Goal: Task Accomplishment & Management: Manage account settings

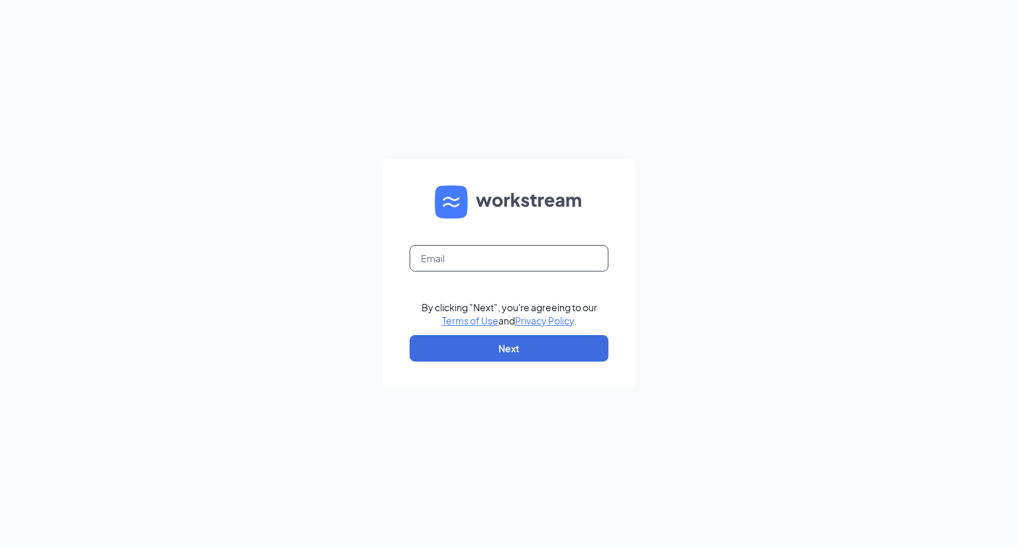
click at [427, 258] on input "text" at bounding box center [508, 258] width 199 height 26
type input "[EMAIL_ADDRESS][DOMAIN_NAME]"
click at [519, 350] on button "Next" at bounding box center [508, 348] width 199 height 26
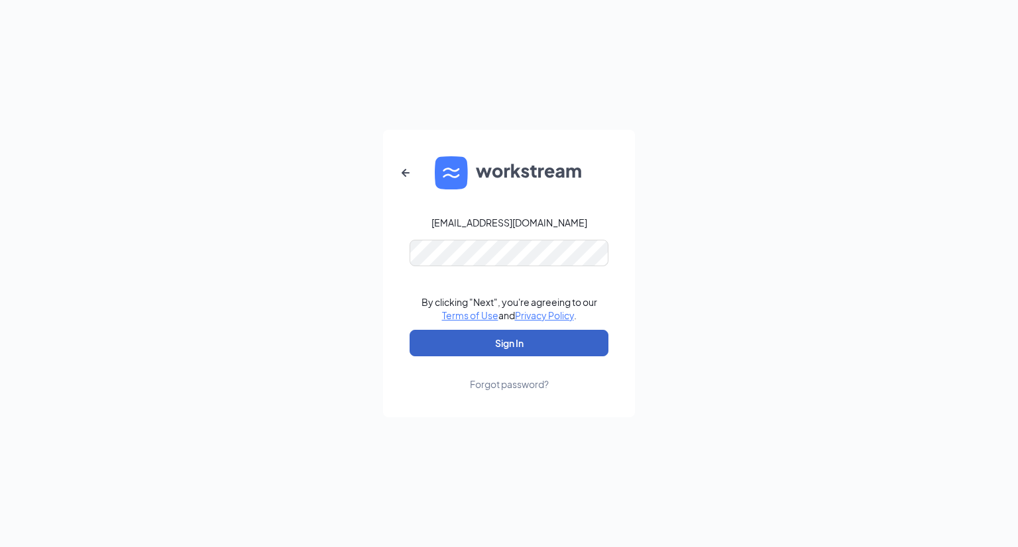
click at [519, 343] on button "Sign In" at bounding box center [508, 343] width 199 height 26
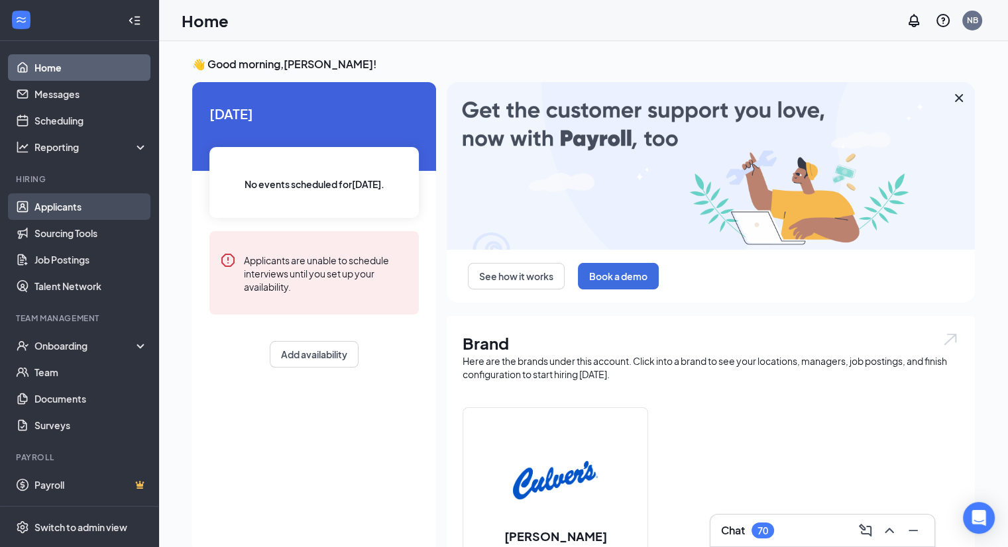
click at [107, 213] on link "Applicants" at bounding box center [90, 206] width 113 height 26
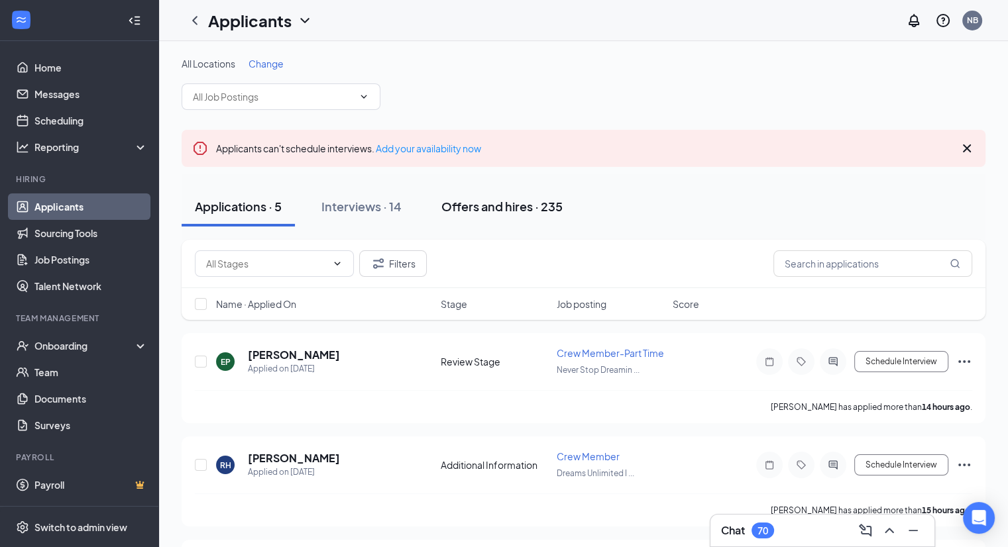
click at [462, 208] on div "Offers and hires · 235" at bounding box center [501, 206] width 121 height 17
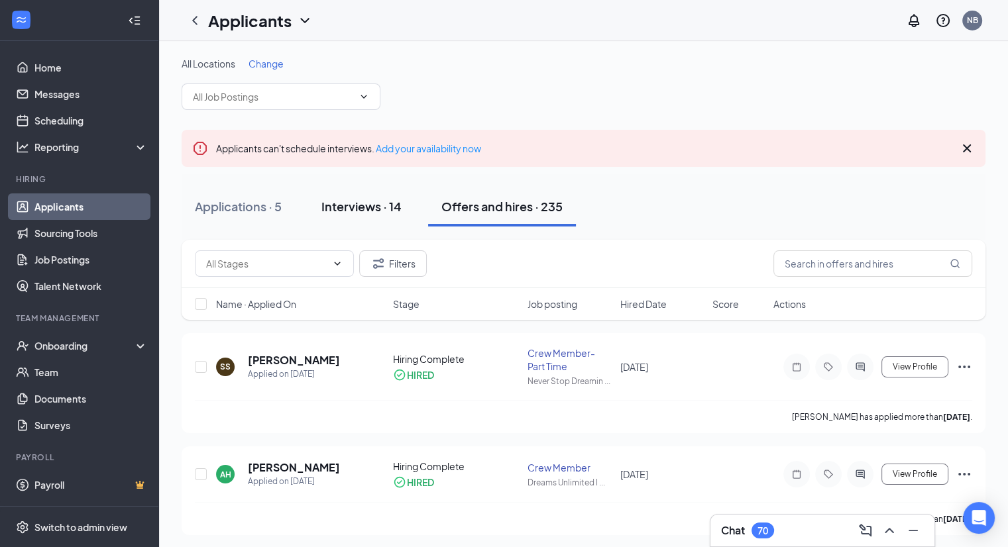
click at [350, 202] on div "Interviews · 14" at bounding box center [361, 206] width 80 height 17
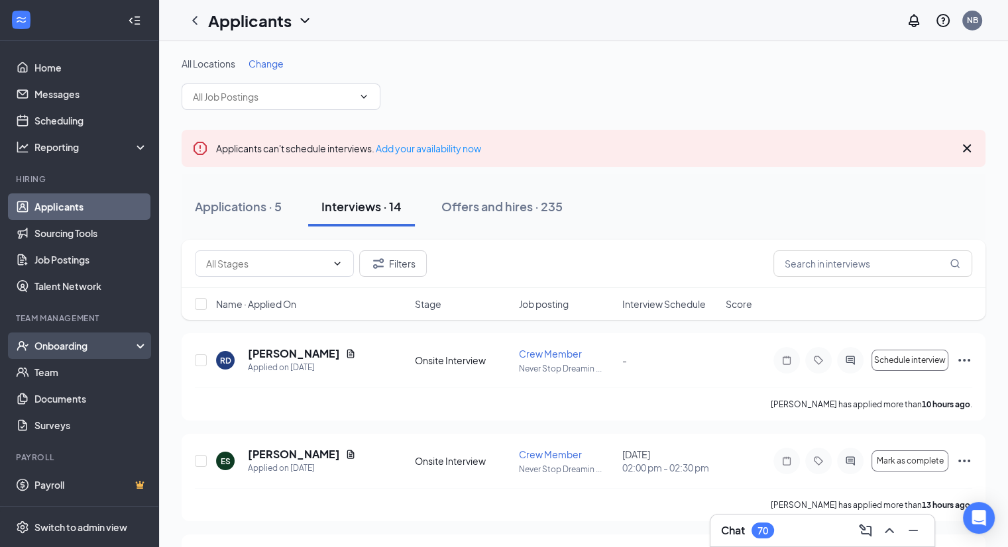
click at [93, 346] on div "Onboarding" at bounding box center [85, 345] width 102 height 13
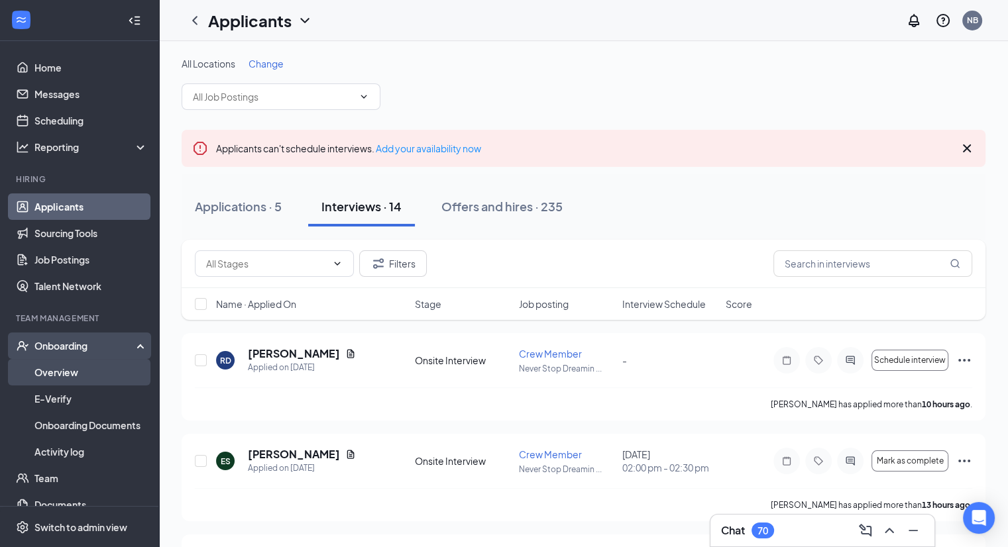
click at [81, 372] on link "Overview" at bounding box center [90, 372] width 113 height 26
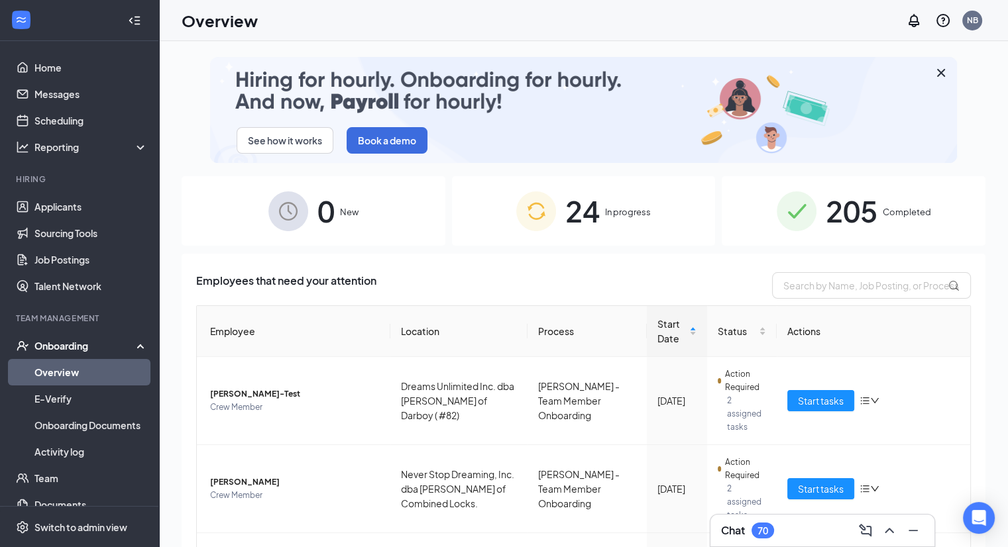
click at [625, 213] on span "In progress" at bounding box center [628, 211] width 46 height 13
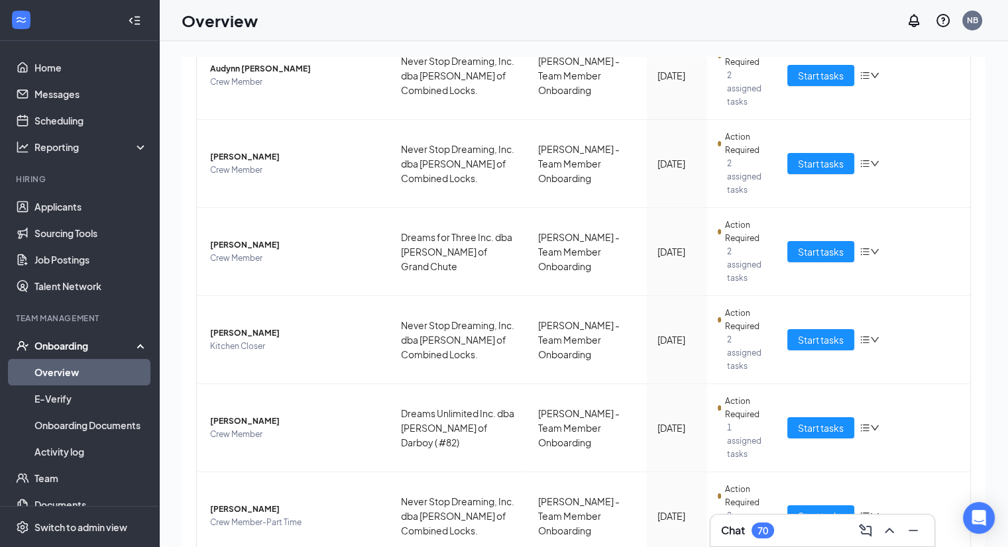
scroll to position [596, 0]
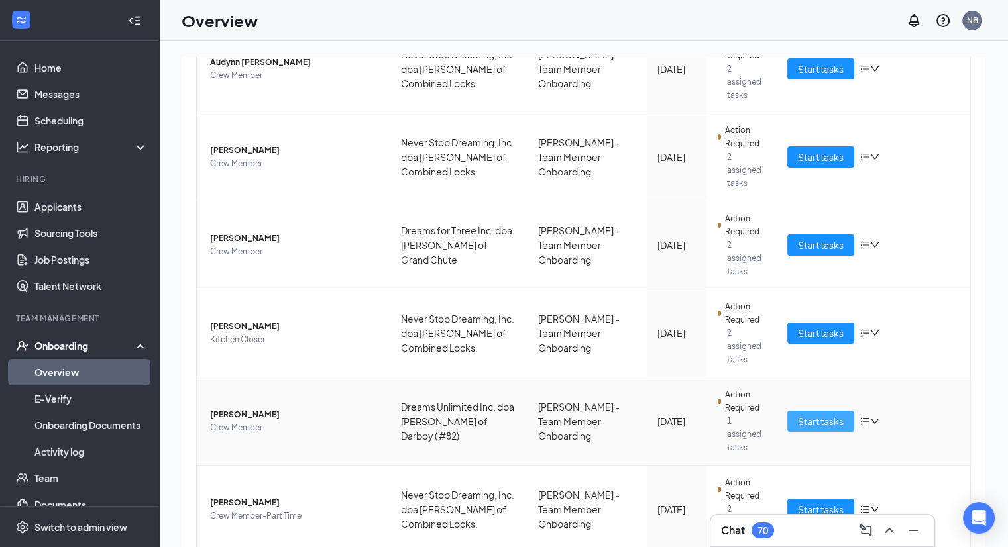
click at [818, 414] on span "Start tasks" at bounding box center [821, 421] width 46 height 15
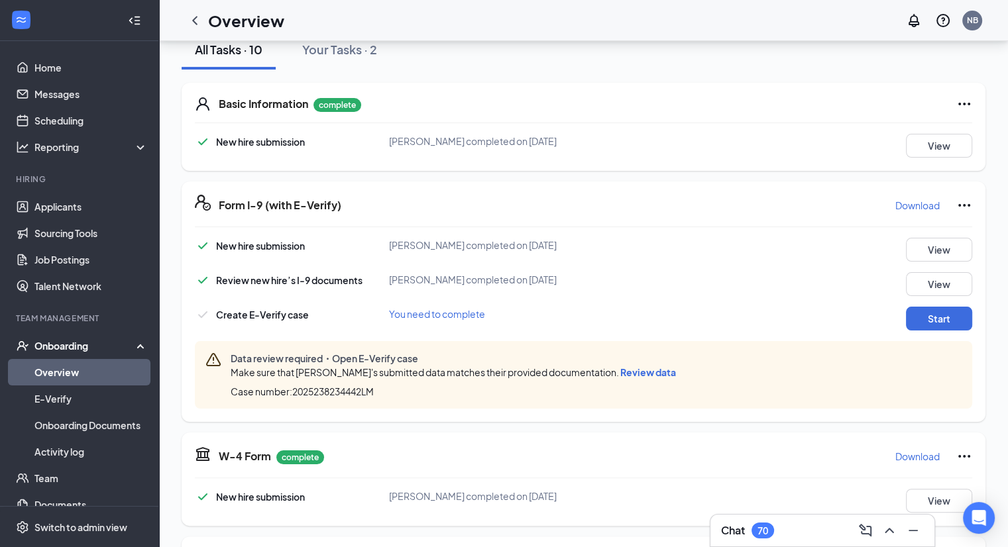
scroll to position [162, 0]
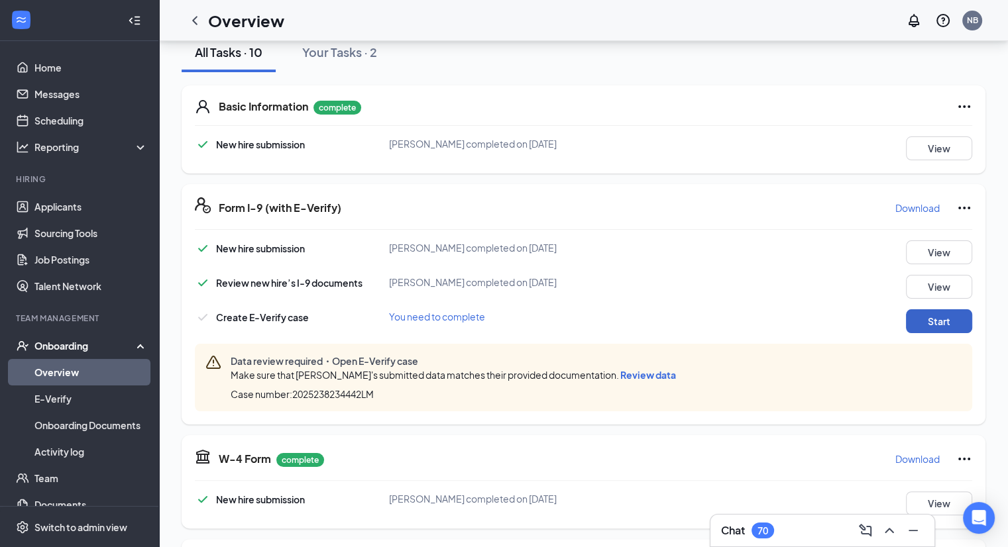
click at [941, 329] on button "Start" at bounding box center [939, 321] width 66 height 24
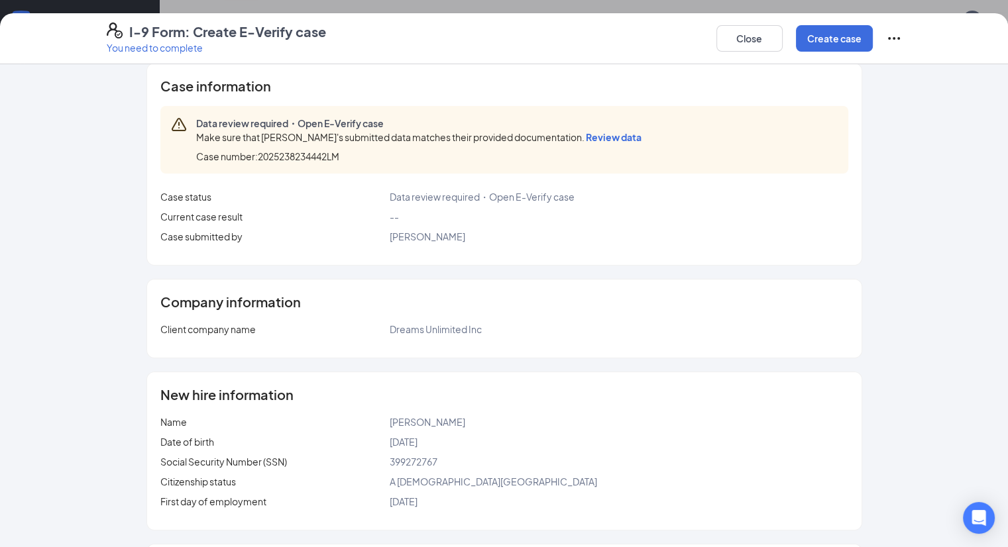
scroll to position [0, 0]
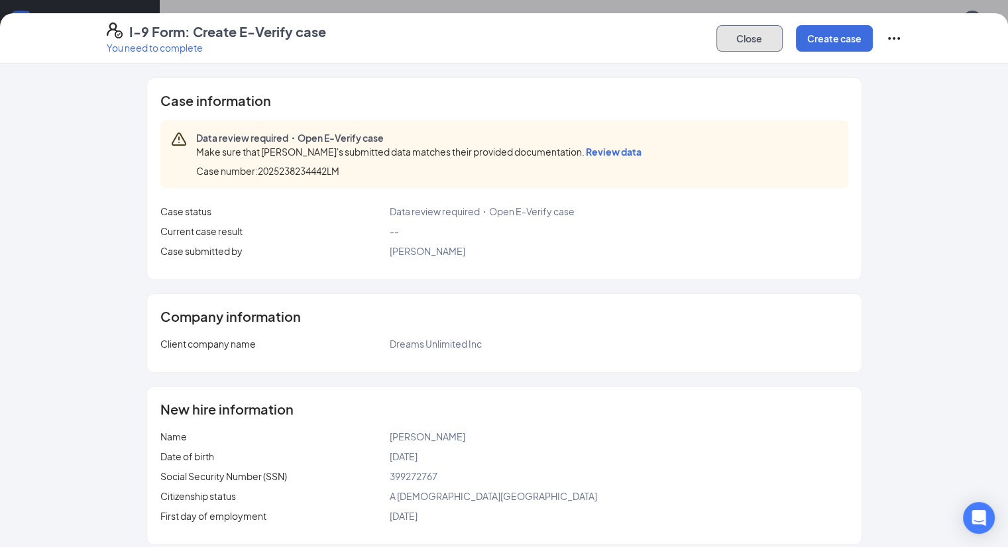
click at [782, 32] on button "Close" at bounding box center [749, 38] width 66 height 26
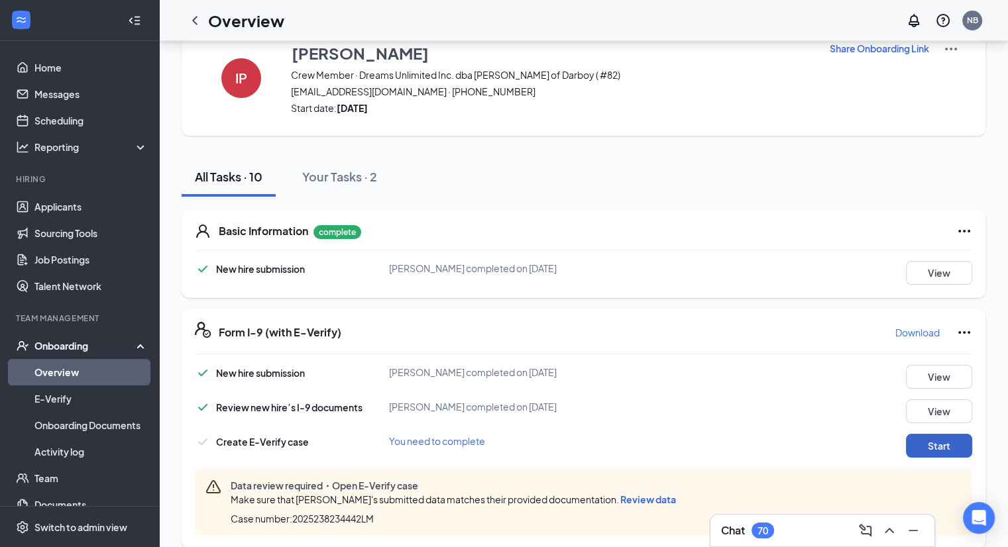
scroll to position [32, 0]
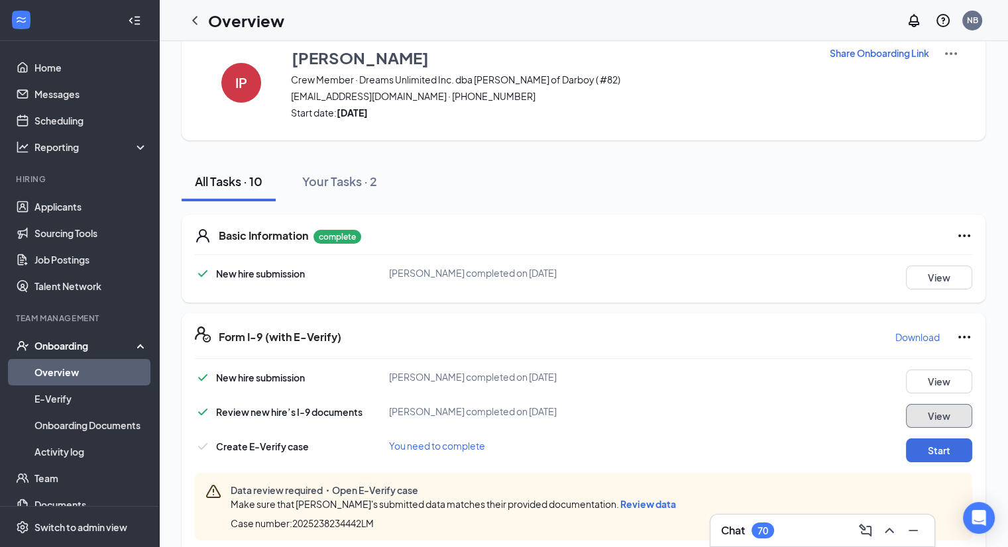
click at [935, 419] on button "View" at bounding box center [939, 416] width 66 height 24
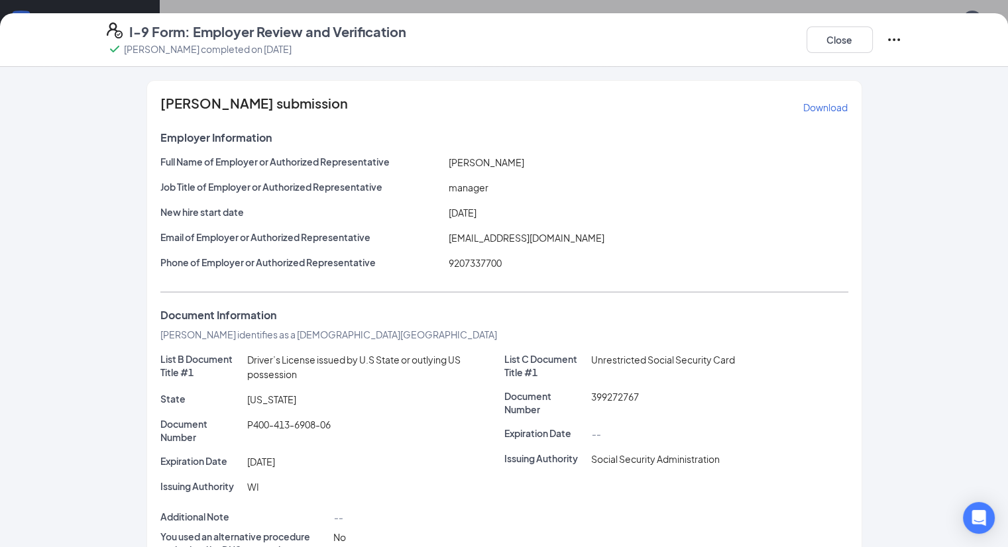
scroll to position [34, 0]
click at [872, 50] on button "Close" at bounding box center [839, 39] width 66 height 26
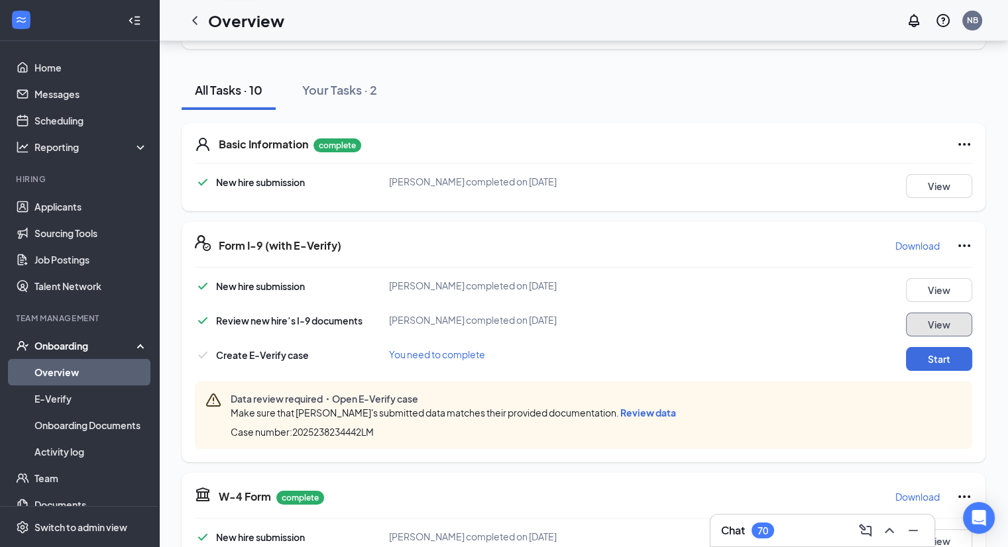
scroll to position [127, 0]
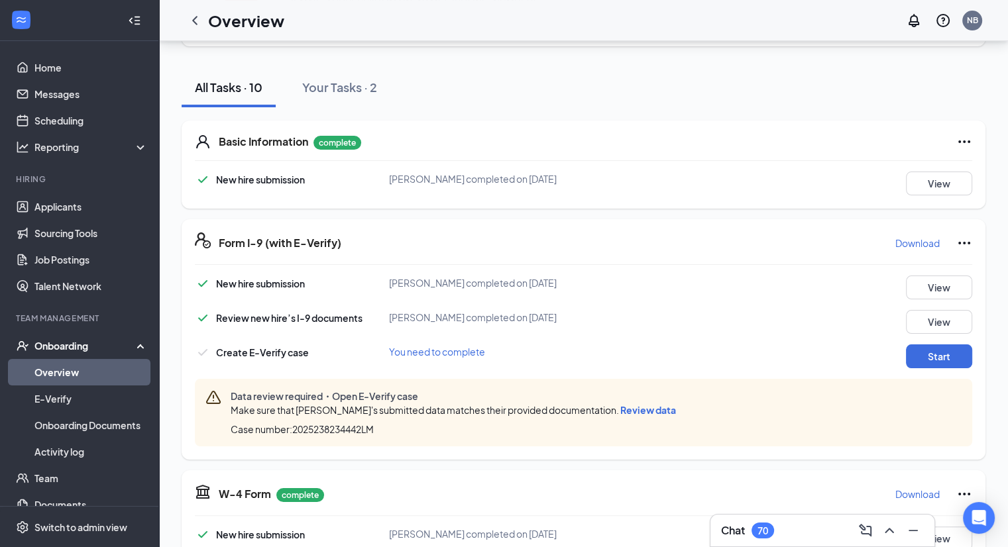
click at [640, 412] on span "Review data" at bounding box center [648, 410] width 56 height 12
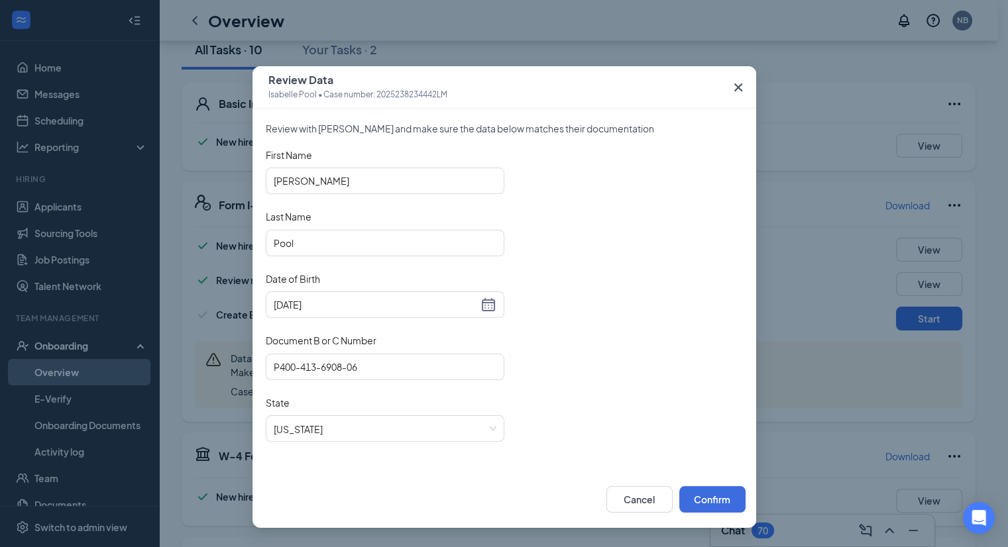
scroll to position [165, 0]
click at [325, 366] on input "P400-413-6908-06" at bounding box center [385, 367] width 238 height 26
click at [321, 362] on input "P400-413-6908-06" at bounding box center [385, 367] width 238 height 26
type input "P400-4130-6908-06"
click at [714, 507] on button "Confirm" at bounding box center [712, 499] width 66 height 26
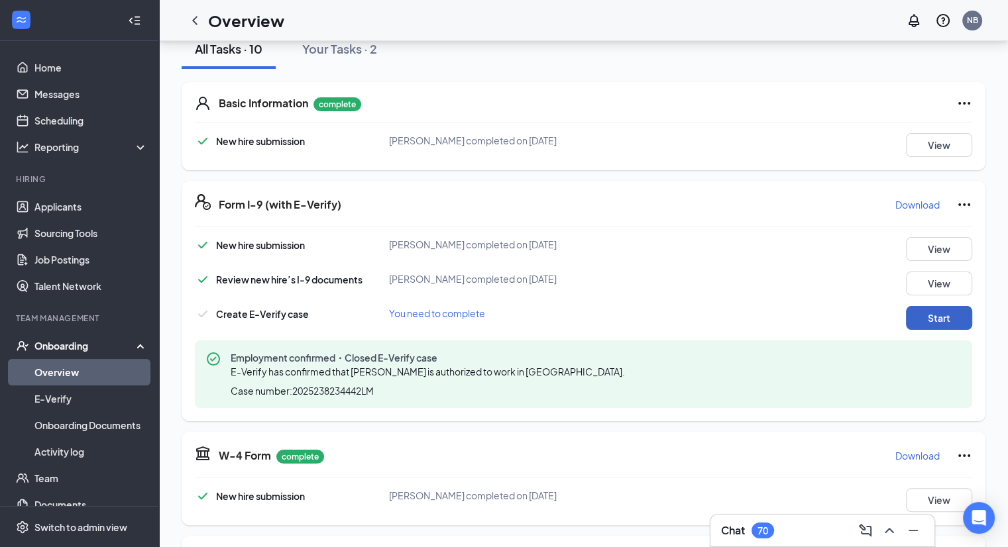
click at [945, 315] on button "Start" at bounding box center [939, 318] width 66 height 24
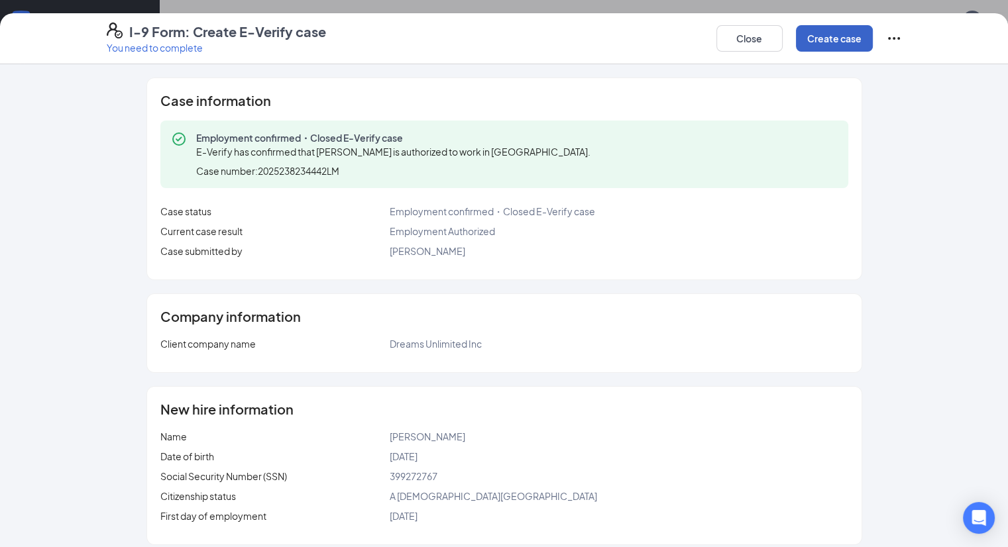
click at [872, 37] on button "Create case" at bounding box center [834, 38] width 77 height 26
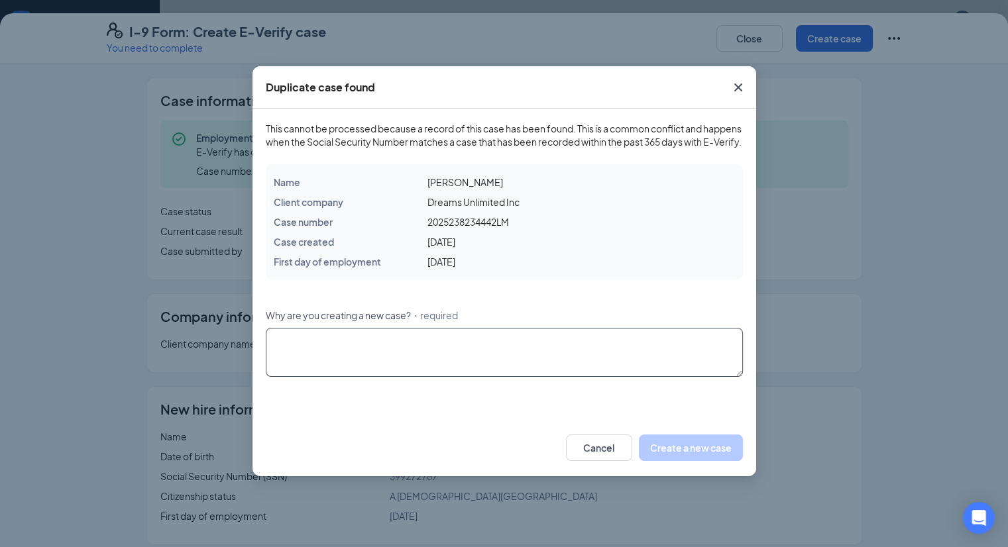
click at [564, 377] on textarea "Why are you creating a new case? ・required" at bounding box center [504, 352] width 477 height 49
type textarea "Had to fix Drivers license number"
click at [714, 461] on button "Create a new case" at bounding box center [691, 448] width 104 height 26
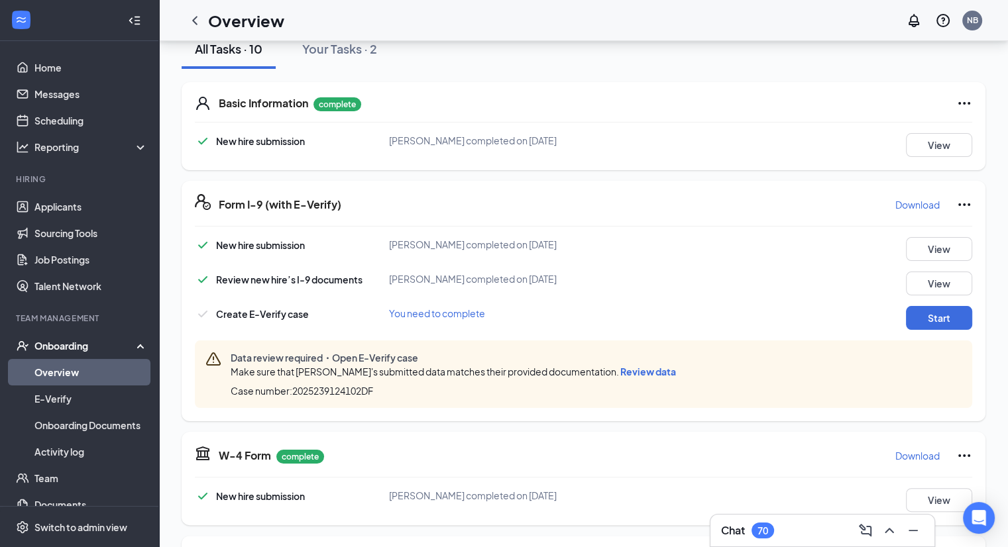
click at [657, 368] on span "Review data" at bounding box center [648, 372] width 56 height 12
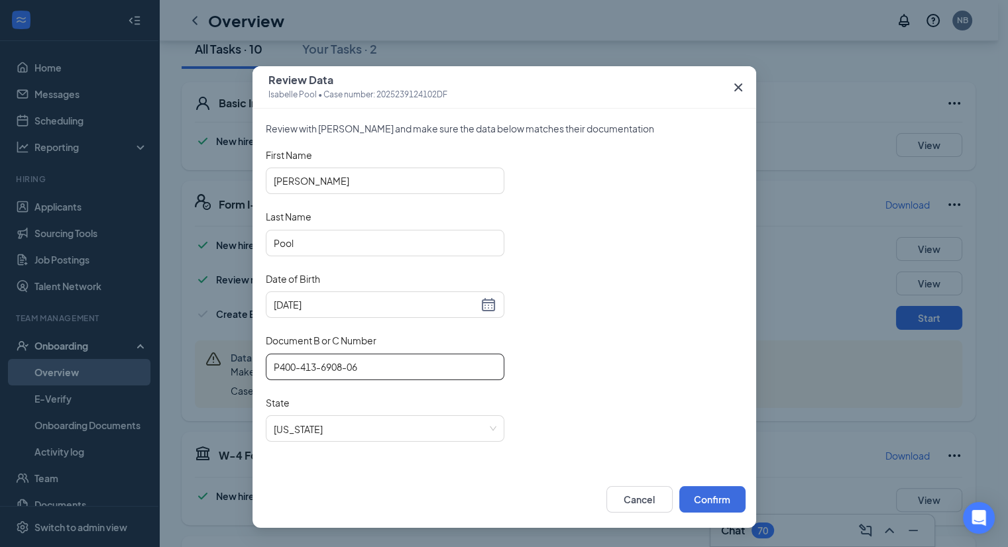
click at [321, 366] on input "P400-413-6908-06" at bounding box center [385, 367] width 238 height 26
type input "P400-4130-6908-06"
click at [717, 504] on button "Confirm" at bounding box center [712, 499] width 66 height 26
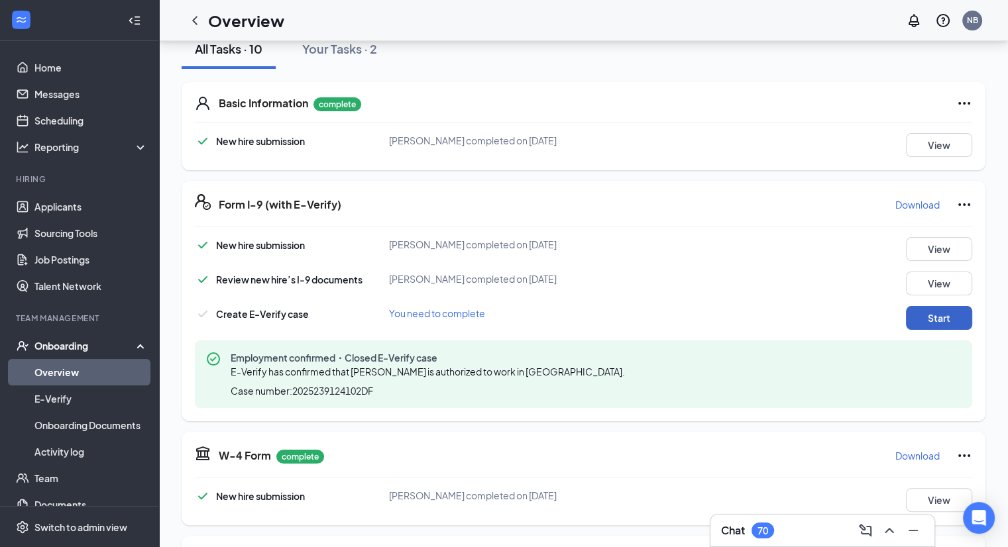
click at [938, 325] on button "Start" at bounding box center [939, 318] width 66 height 24
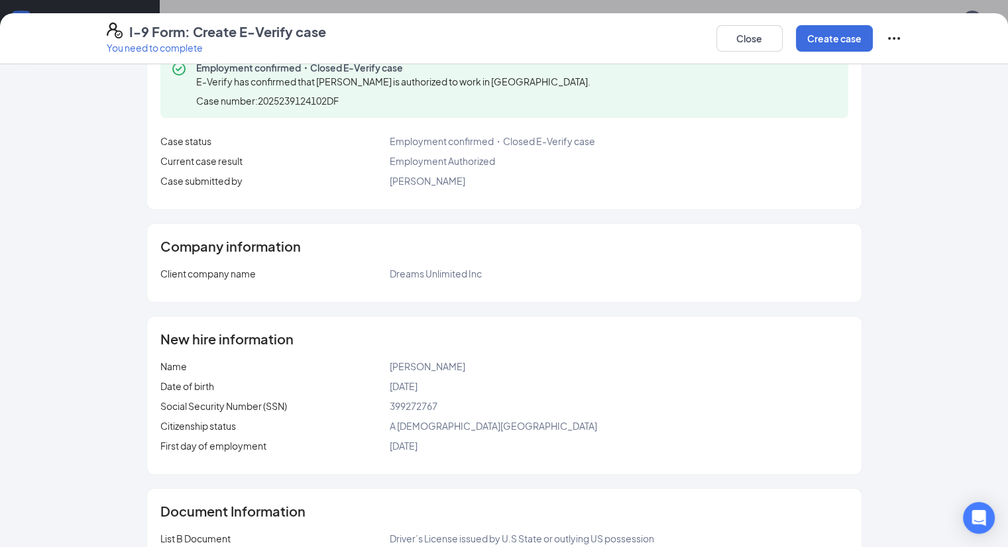
scroll to position [0, 0]
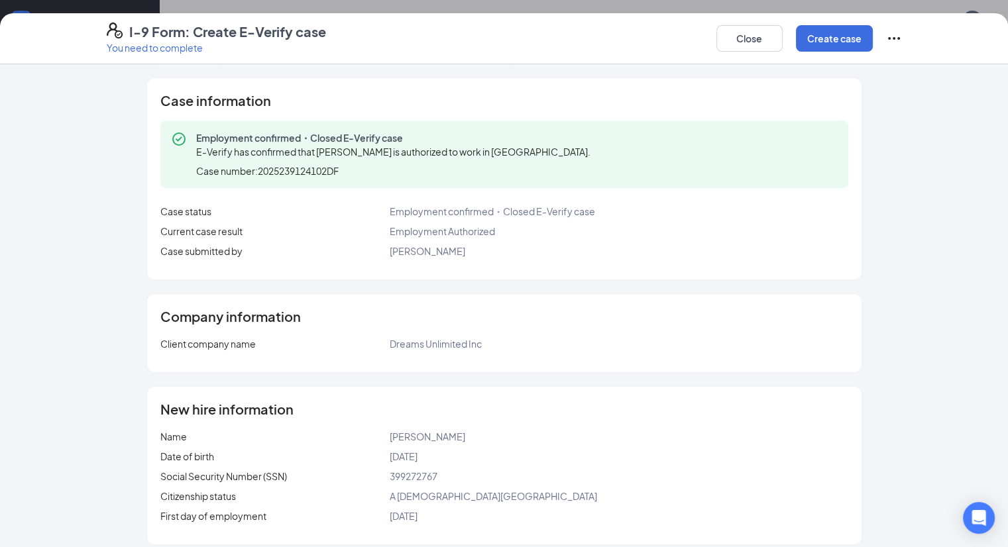
click at [902, 42] on icon "Ellipses" at bounding box center [894, 38] width 16 height 16
click at [782, 37] on button "Close" at bounding box center [749, 38] width 66 height 26
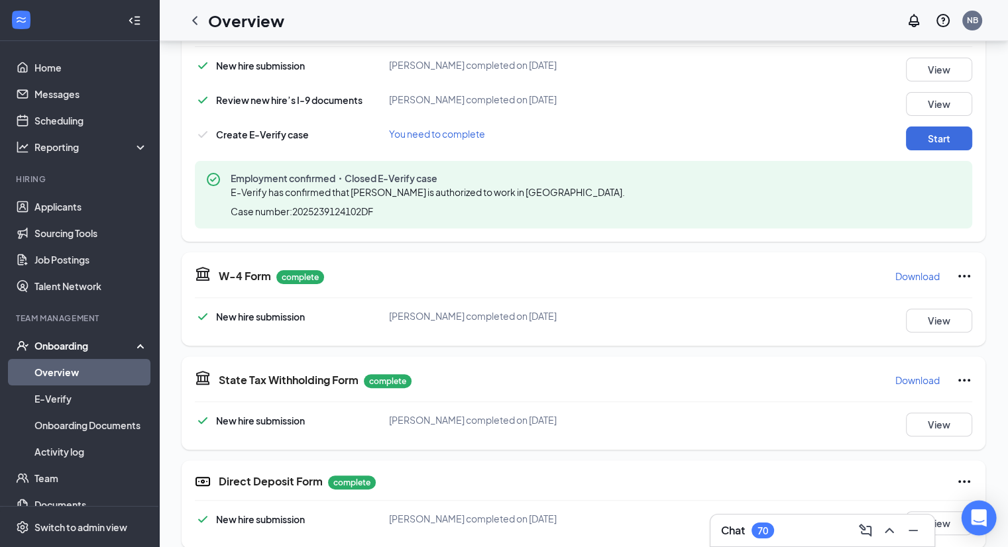
click at [978, 523] on icon "Open Intercom Messenger" at bounding box center [978, 517] width 15 height 17
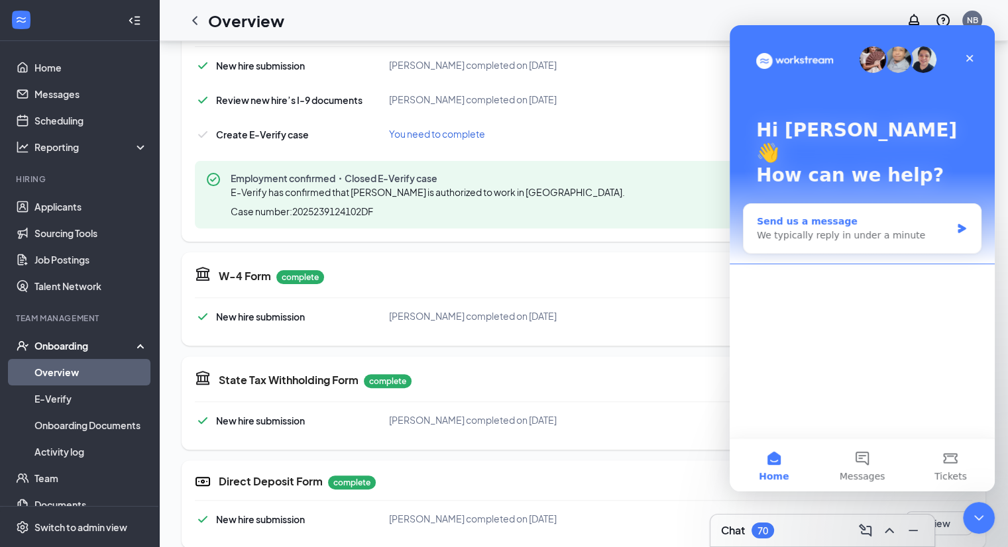
click at [963, 224] on icon "Intercom messenger" at bounding box center [961, 228] width 8 height 9
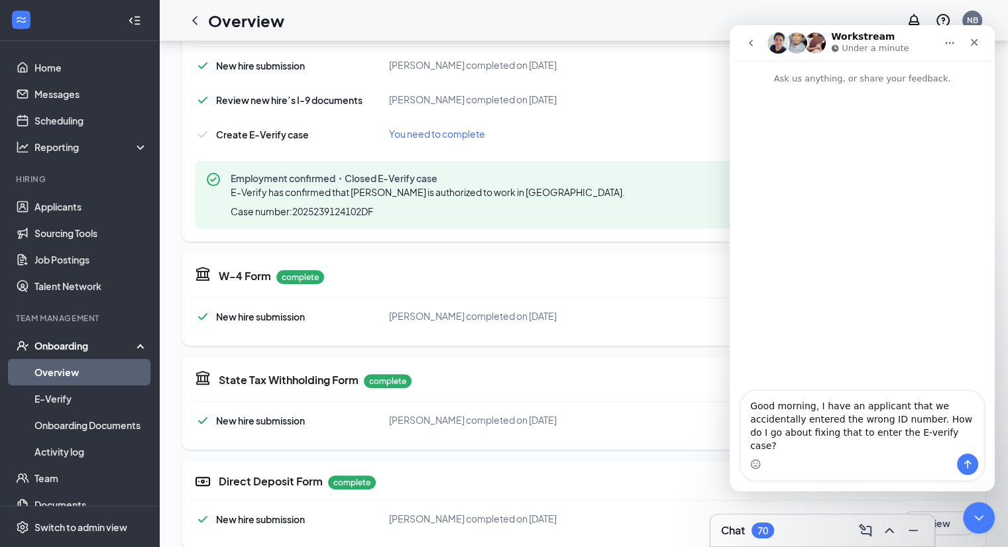
type textarea "Good morning, I have an applicant that we accidentally entered the wrong ID num…"
click at [975, 464] on button "Send a message…" at bounding box center [967, 464] width 21 height 21
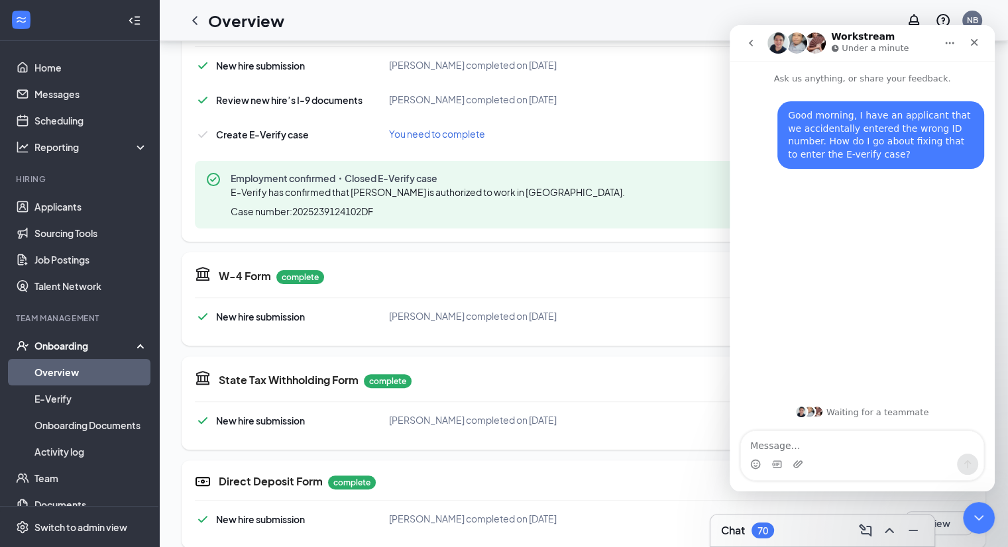
click at [755, 34] on button "go back" at bounding box center [750, 42] width 25 height 25
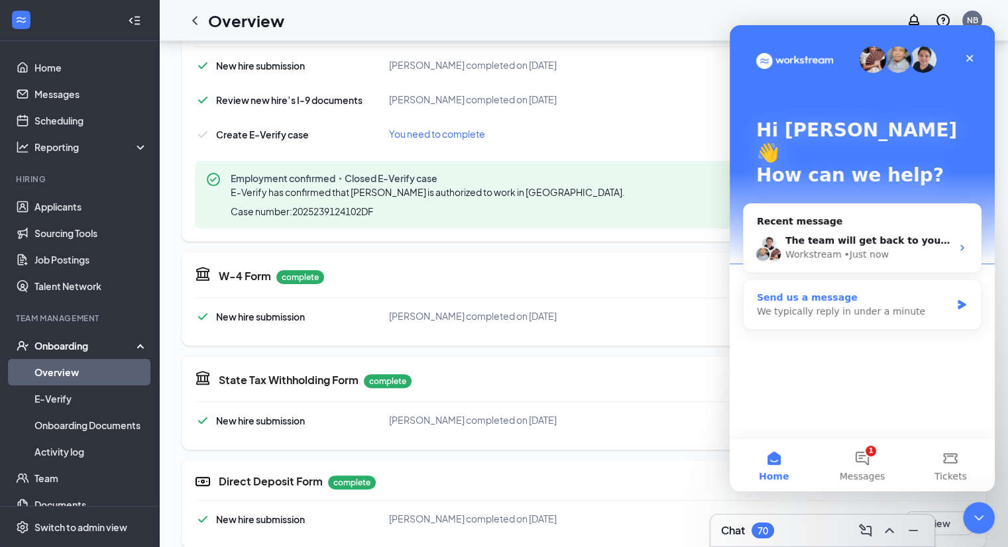
click at [921, 291] on div "Send us a message" at bounding box center [854, 298] width 194 height 14
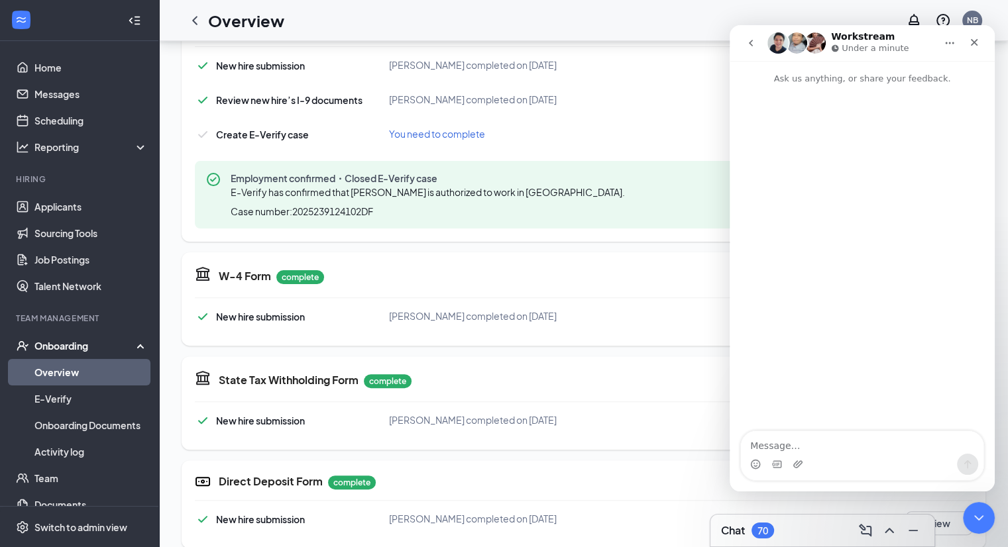
click at [749, 48] on icon "go back" at bounding box center [750, 43] width 11 height 11
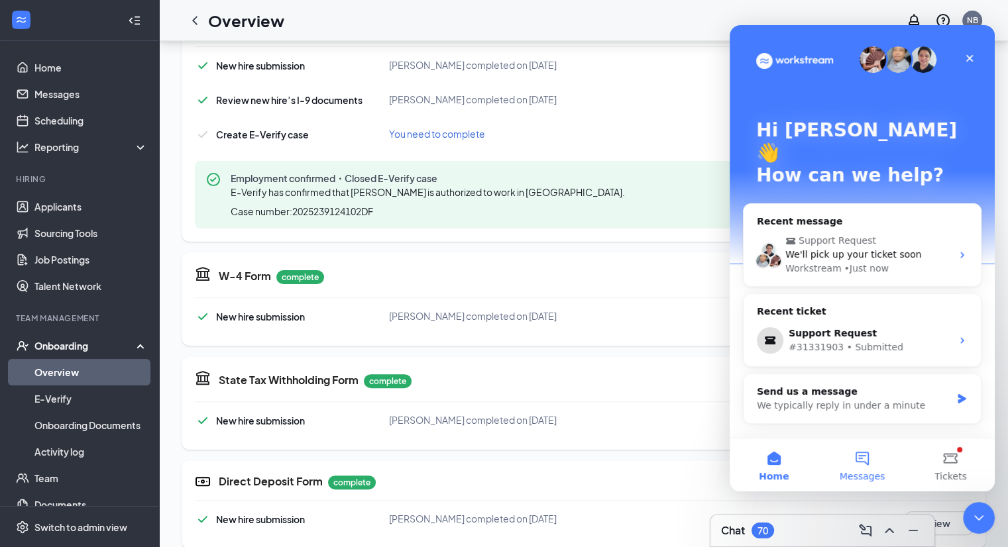
click at [872, 469] on button "Messages" at bounding box center [862, 465] width 88 height 53
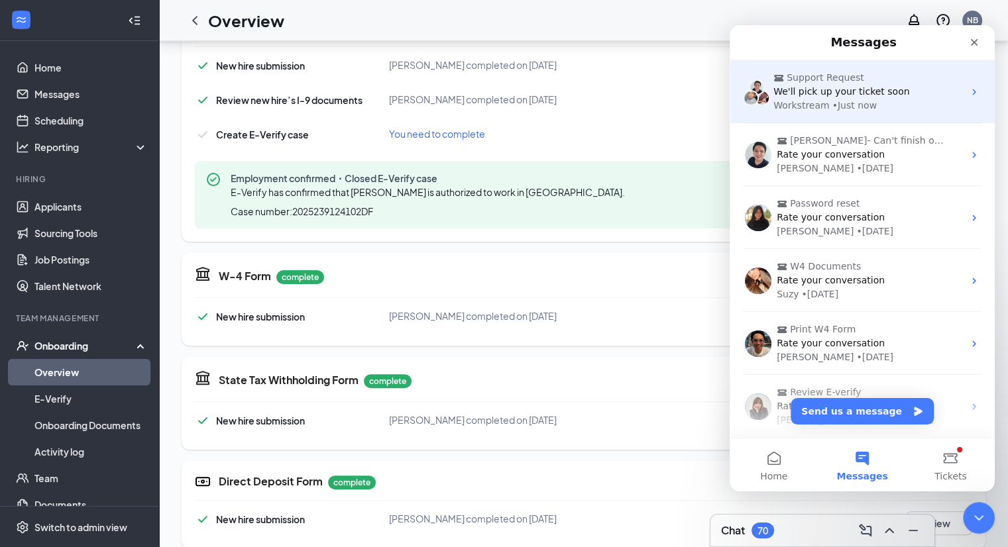
click at [912, 97] on div "We'll pick up your ticket soon" at bounding box center [868, 92] width 190 height 14
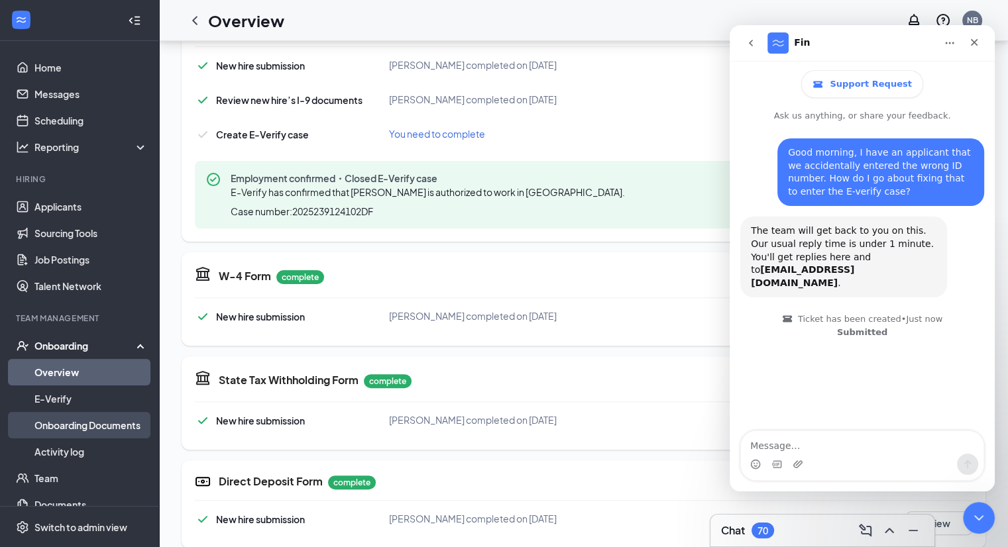
click at [50, 432] on link "Onboarding Documents" at bounding box center [90, 425] width 113 height 26
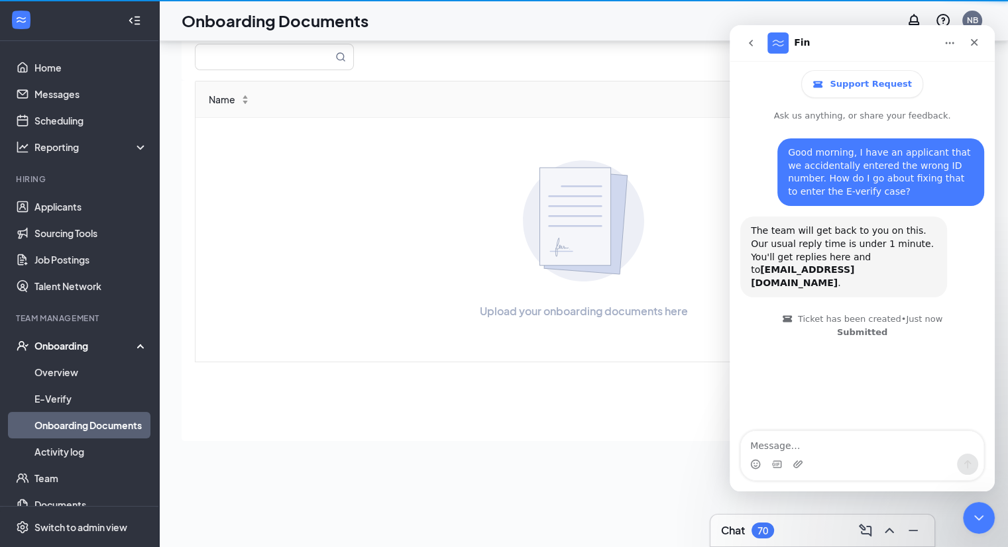
scroll to position [59, 0]
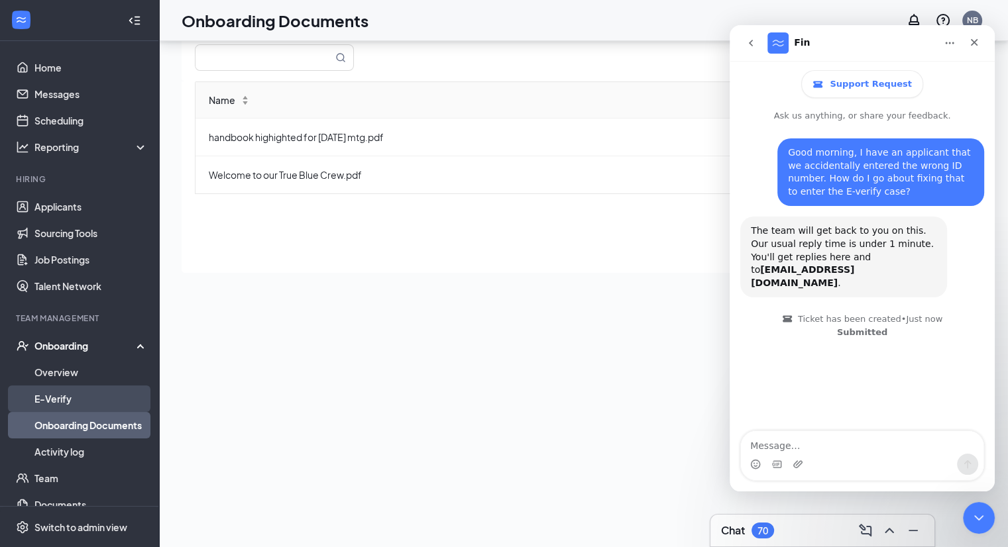
click at [41, 410] on link "E-Verify" at bounding box center [90, 399] width 113 height 26
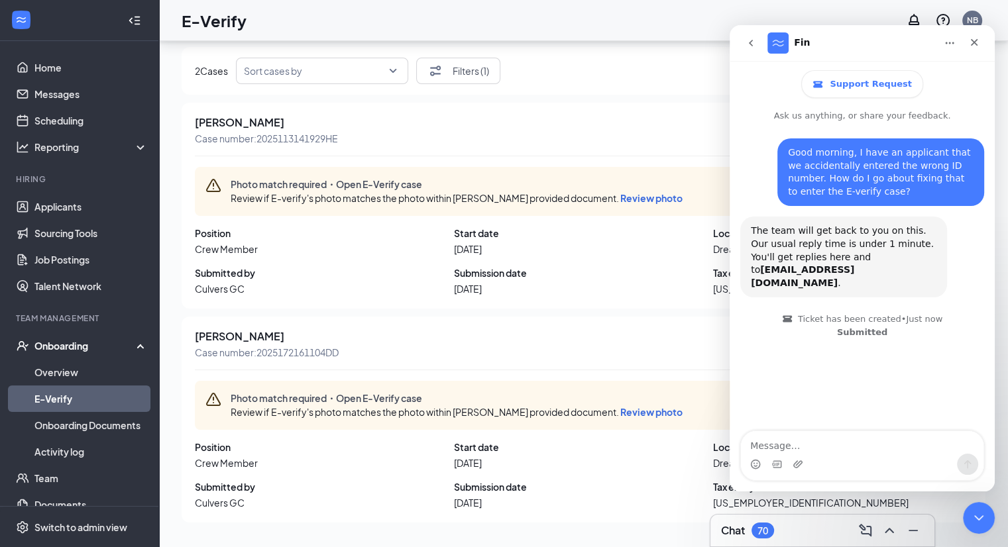
scroll to position [23, 0]
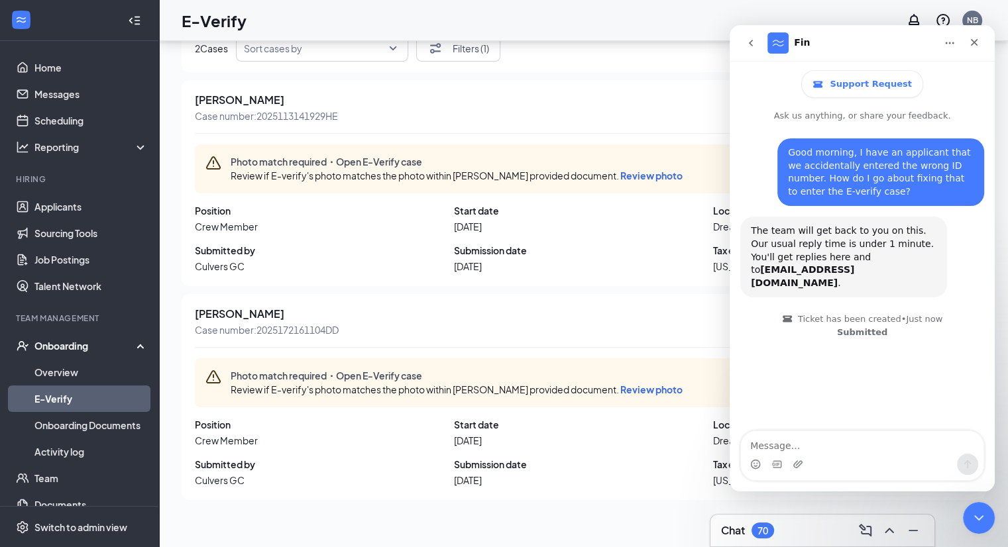
click at [750, 44] on icon "go back" at bounding box center [751, 43] width 4 height 7
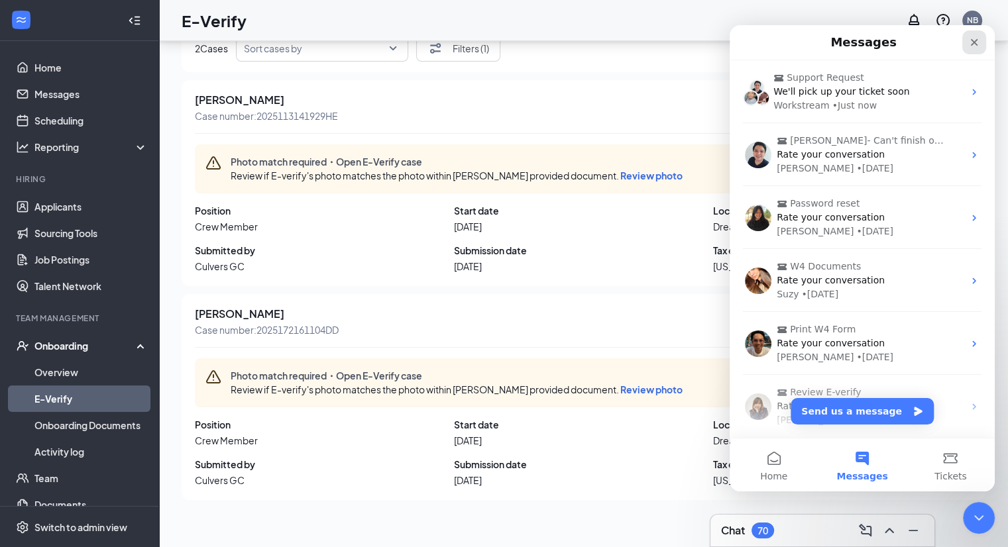
click at [975, 40] on icon "Close" at bounding box center [974, 42] width 11 height 11
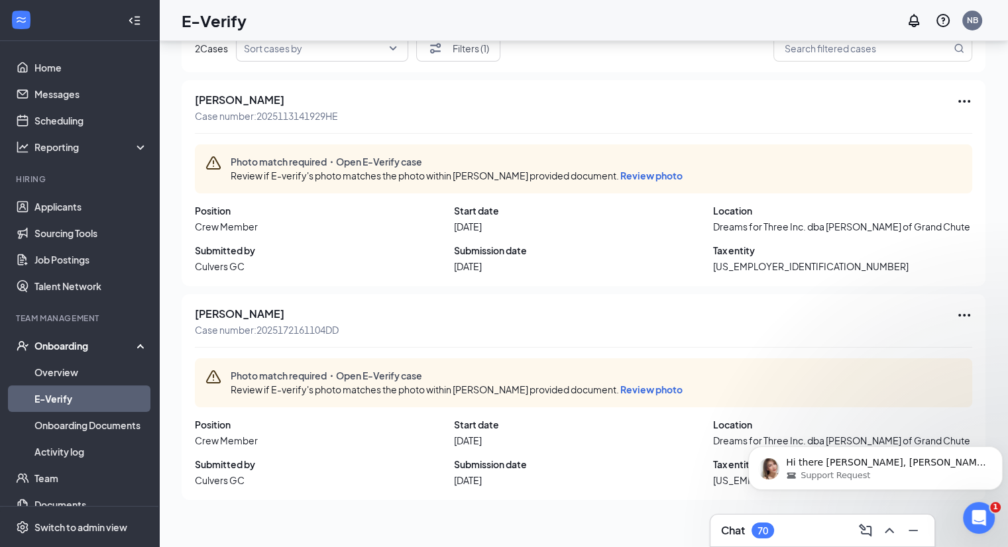
scroll to position [0, 0]
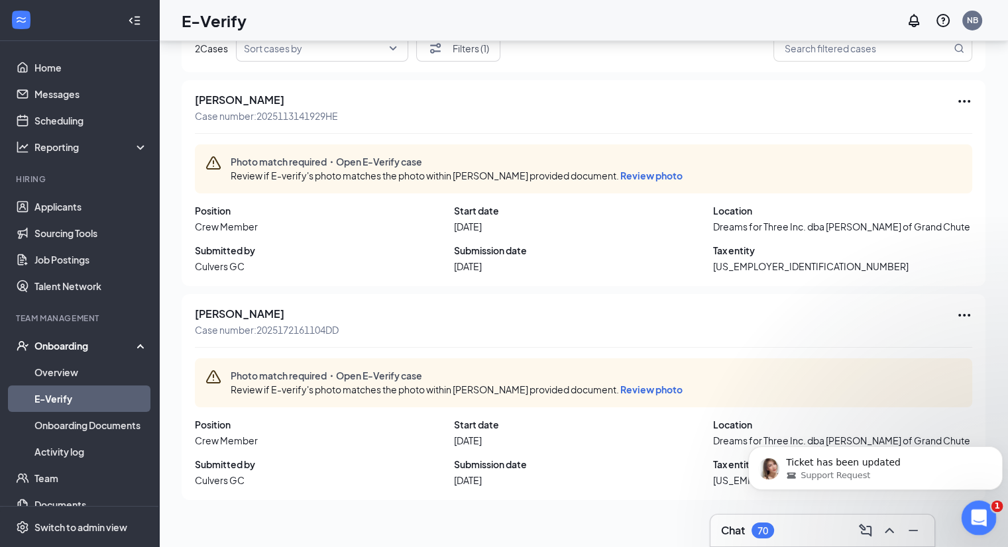
click at [971, 525] on div "Open Intercom Messenger" at bounding box center [977, 516] width 44 height 44
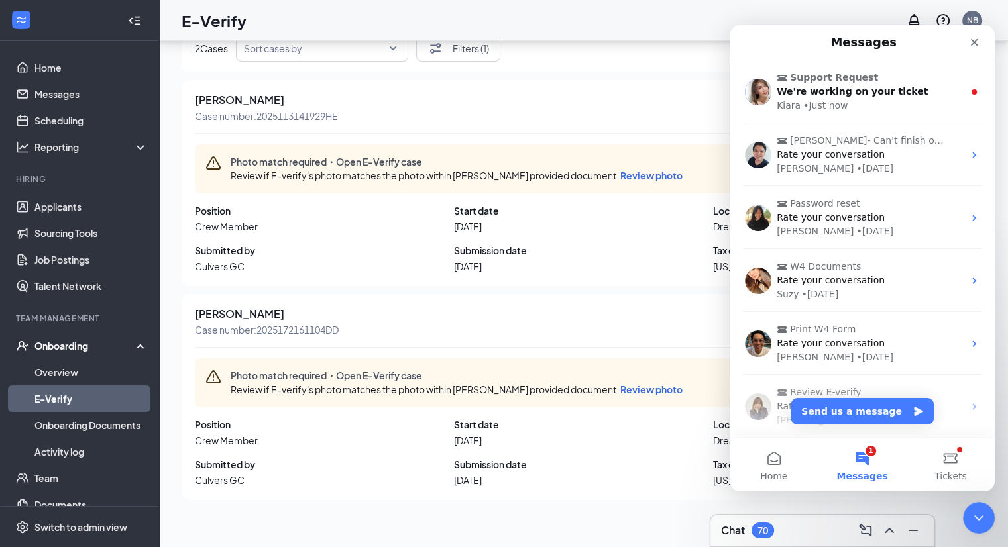
click at [856, 462] on button "1 Messages" at bounding box center [862, 465] width 88 height 53
click at [865, 455] on button "1 Messages" at bounding box center [862, 465] width 88 height 53
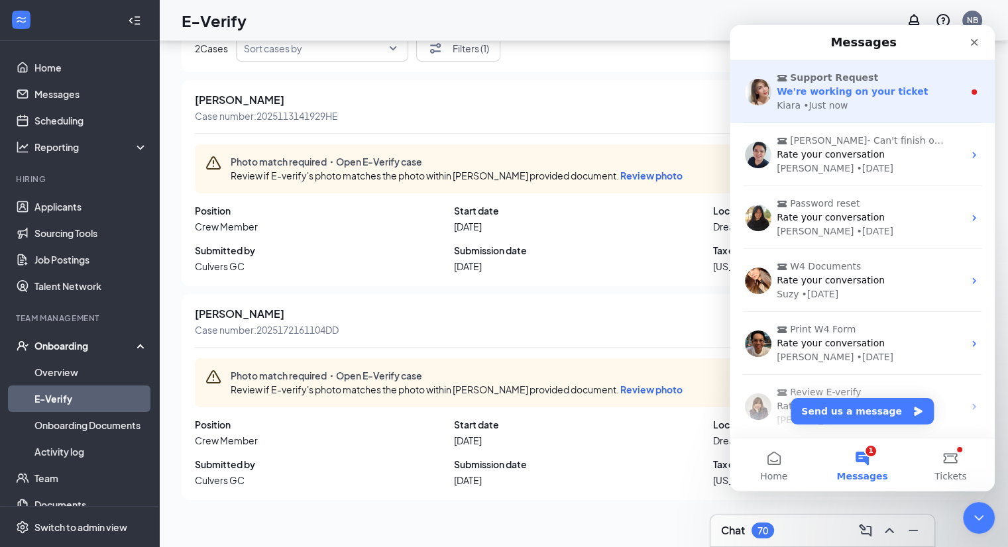
click at [898, 86] on div "We're working on your ticket" at bounding box center [869, 92] width 187 height 14
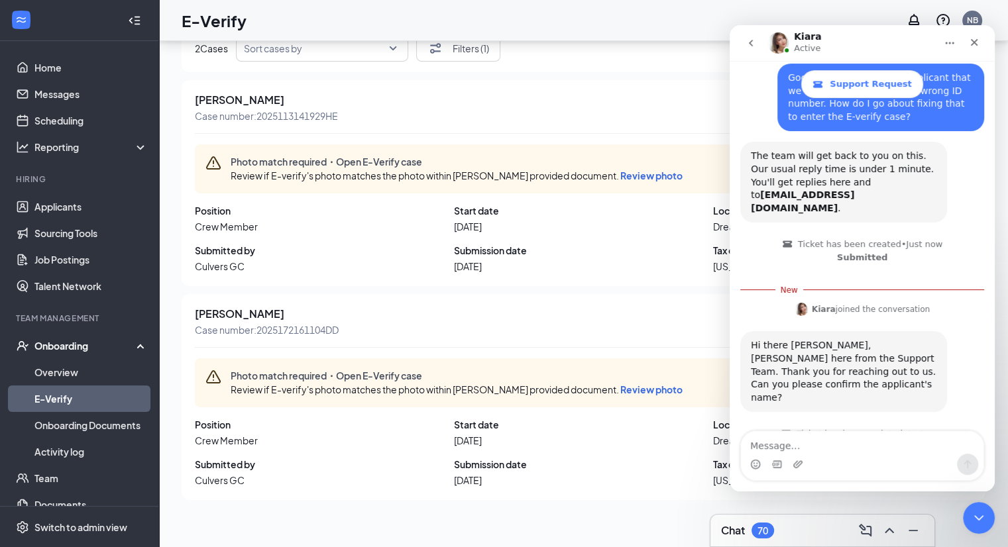
scroll to position [77, 0]
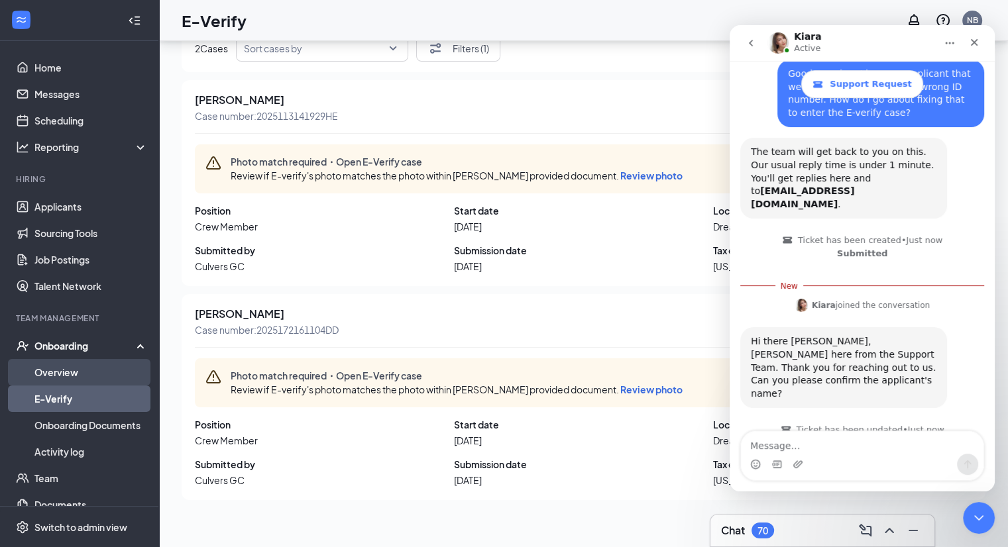
click at [50, 374] on link "Overview" at bounding box center [90, 372] width 113 height 26
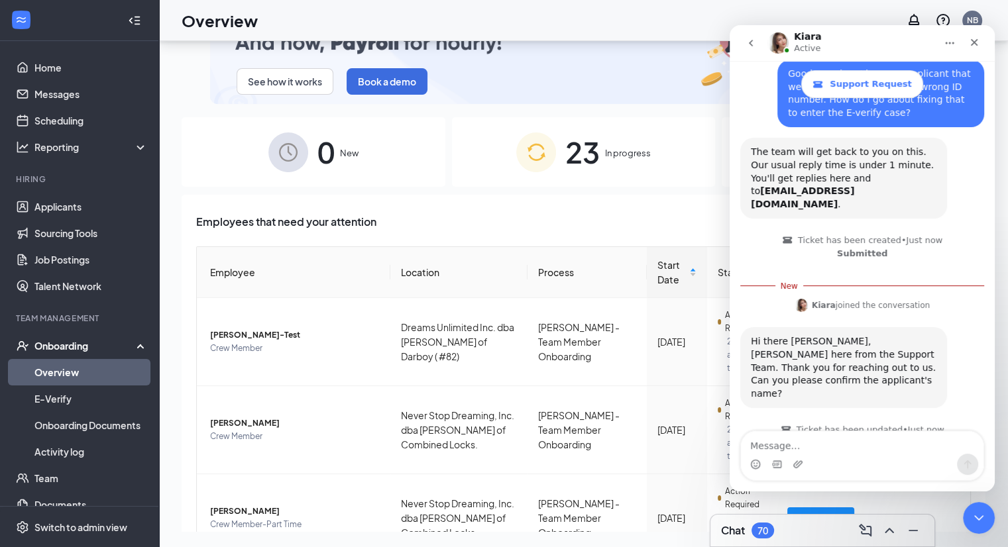
click at [596, 152] on div "23 In progress" at bounding box center [584, 152] width 264 height 70
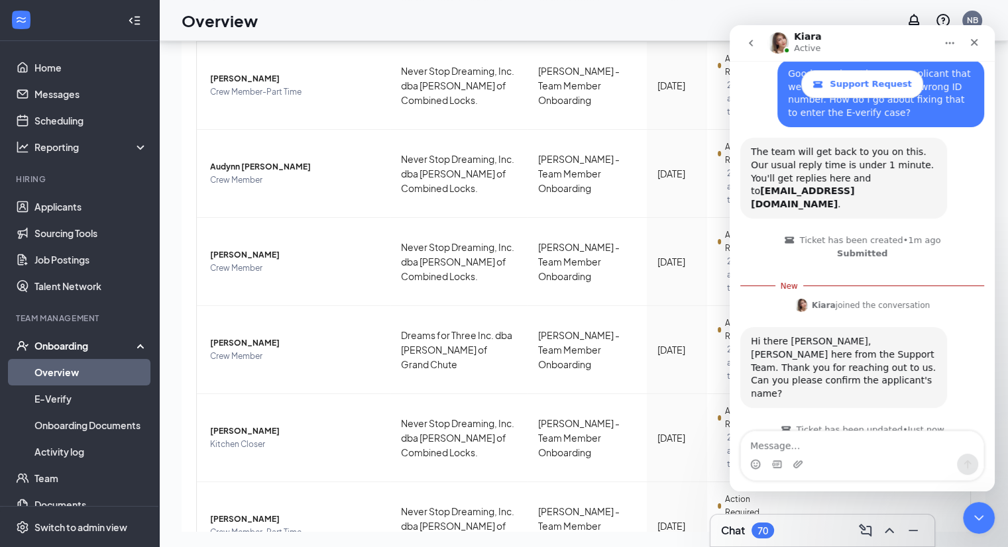
scroll to position [435, 0]
click at [973, 44] on icon "Close" at bounding box center [974, 42] width 11 height 11
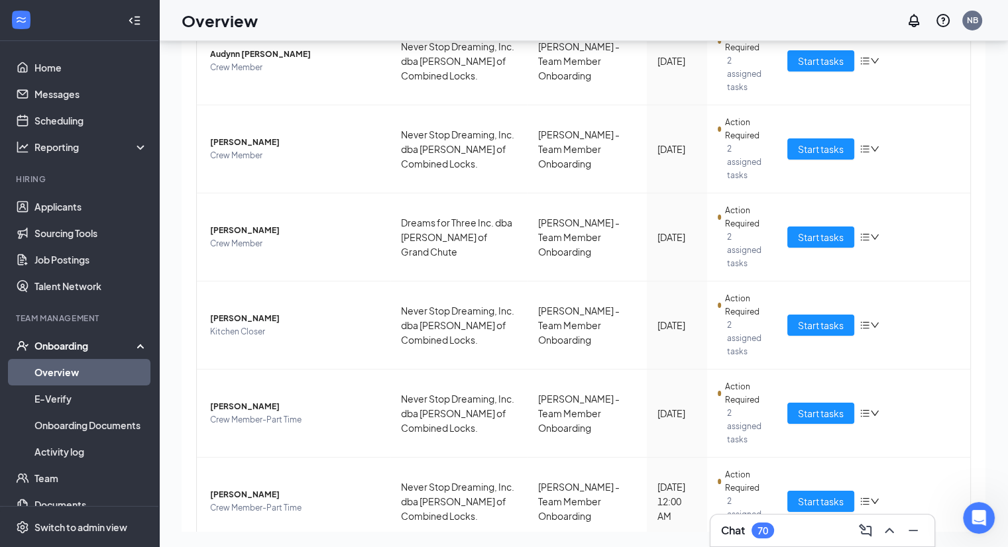
scroll to position [603, 0]
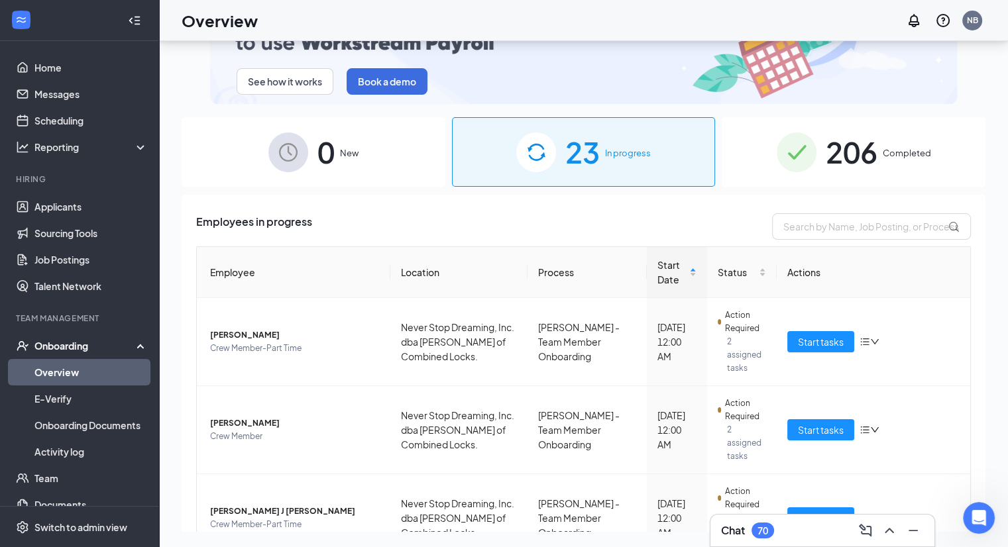
click at [870, 158] on div "206 Completed" at bounding box center [853, 152] width 264 height 70
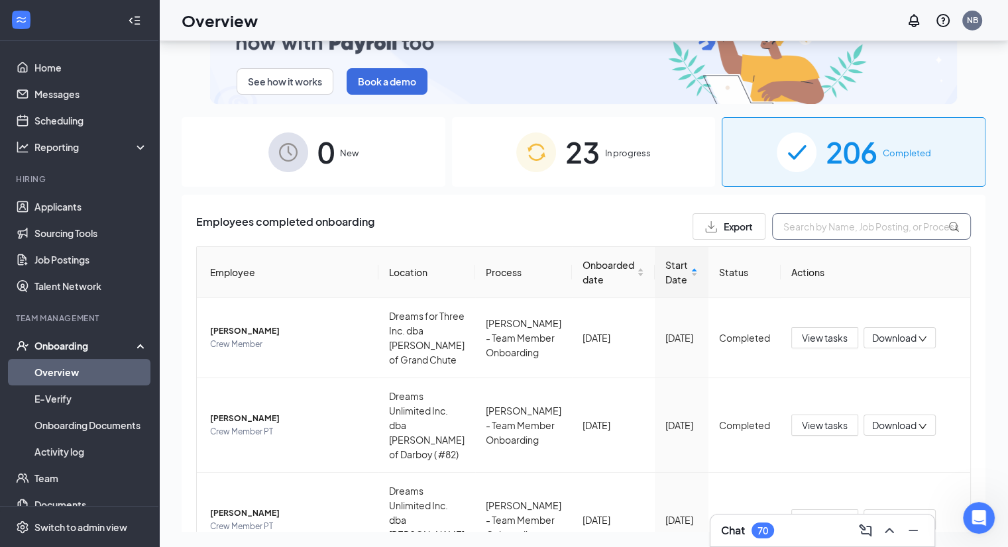
click at [831, 238] on input "text" at bounding box center [871, 226] width 199 height 26
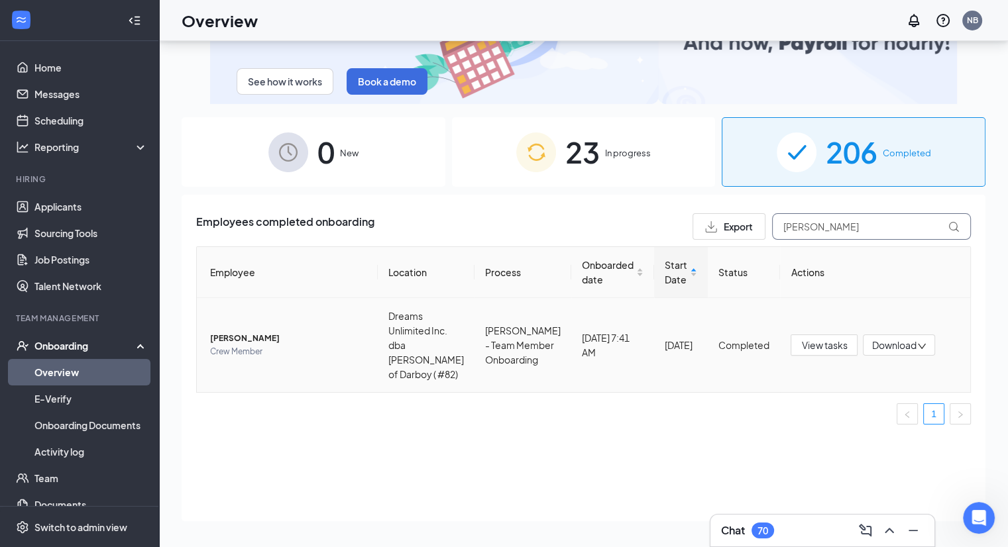
type input "[PERSON_NAME]"
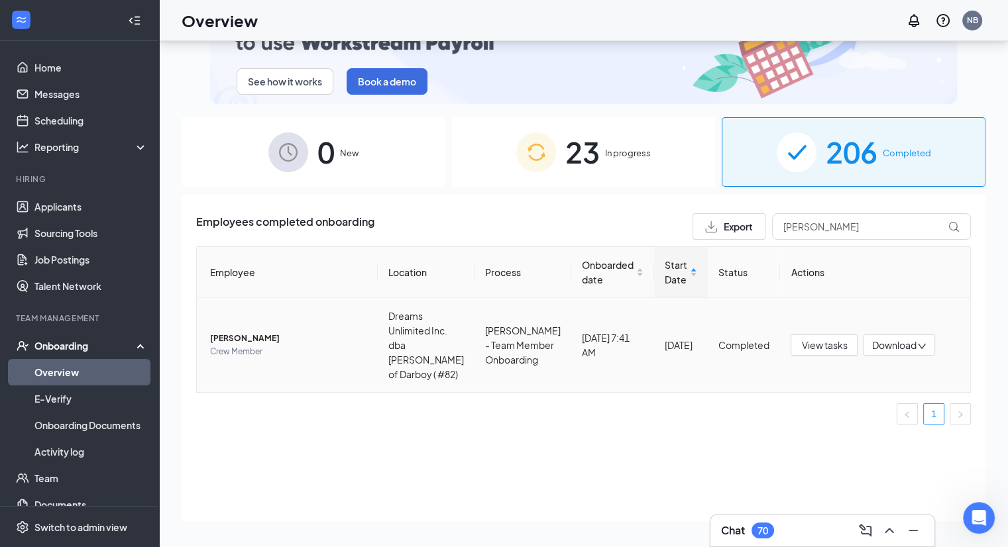
click at [280, 355] on span "Crew Member" at bounding box center [288, 351] width 157 height 13
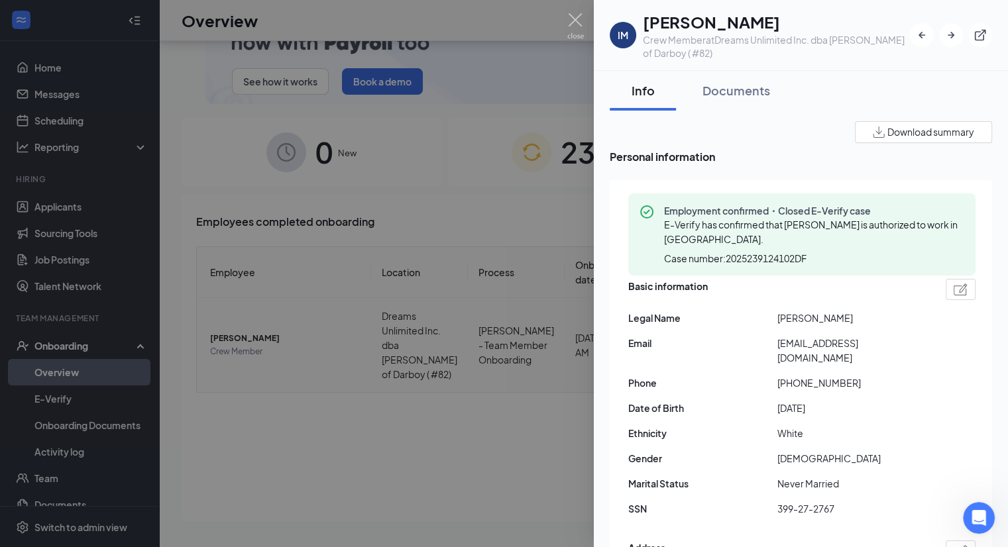
click at [359, 363] on div at bounding box center [504, 273] width 1008 height 547
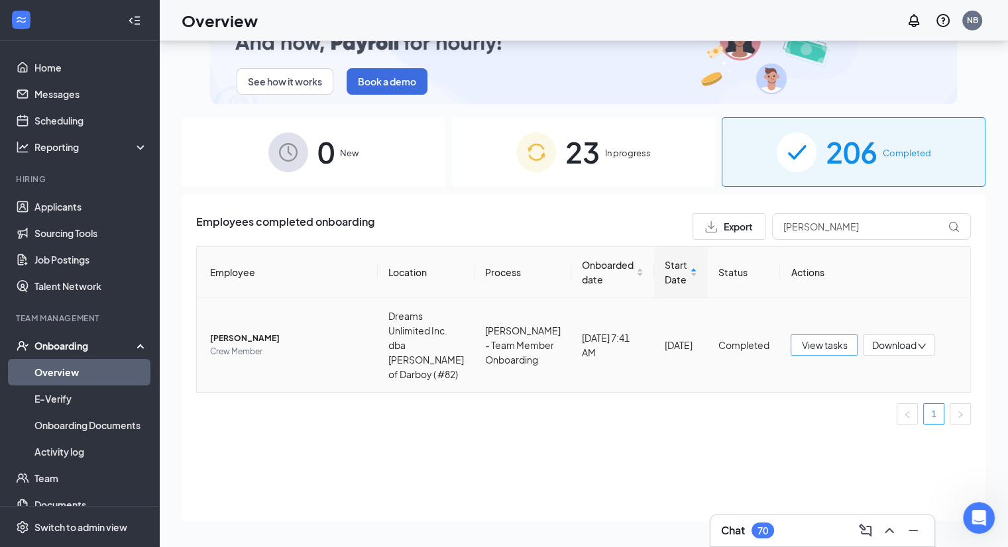
click at [835, 350] on span "View tasks" at bounding box center [824, 345] width 46 height 15
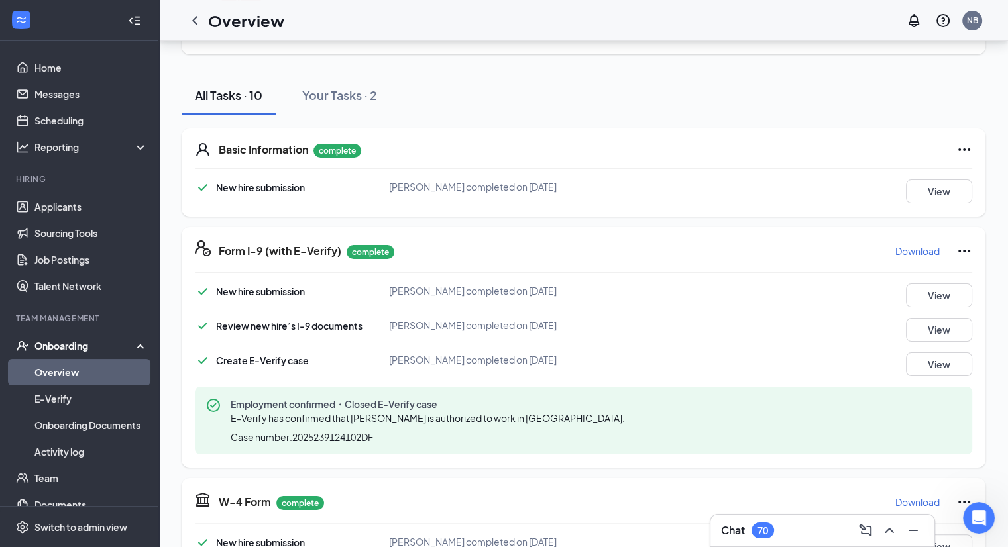
scroll to position [120, 0]
click at [982, 516] on icon "Open Intercom Messenger" at bounding box center [977, 516] width 22 height 22
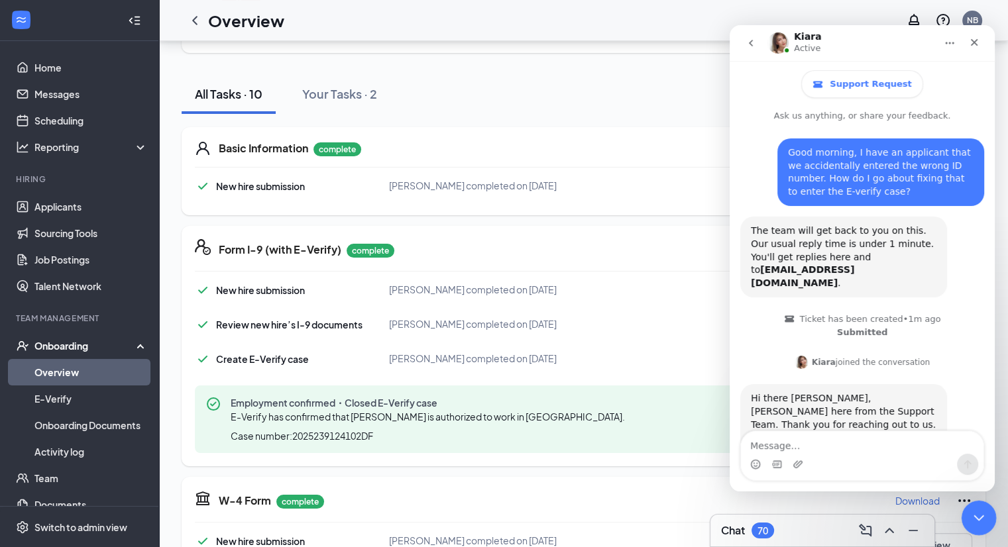
scroll to position [55, 0]
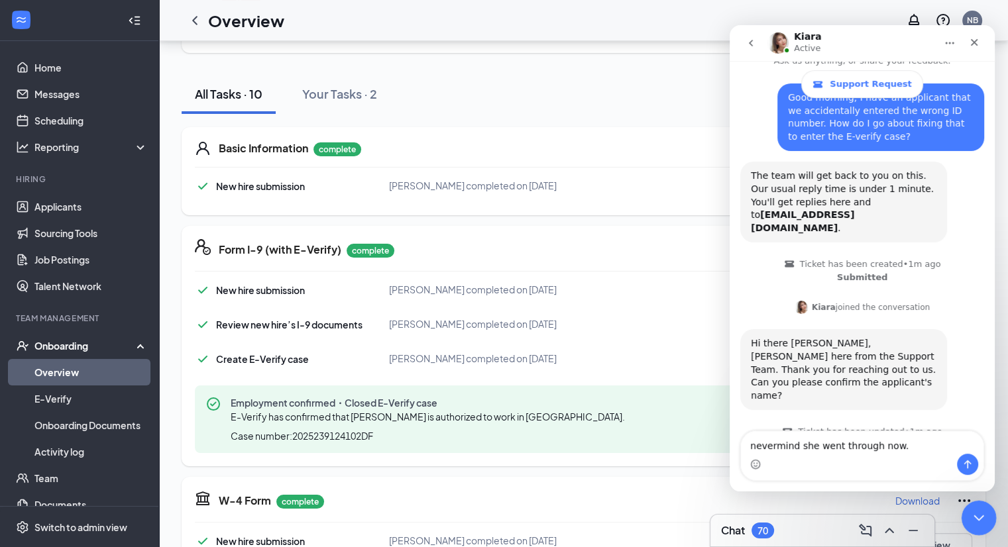
type textarea "nevermind she went through now."
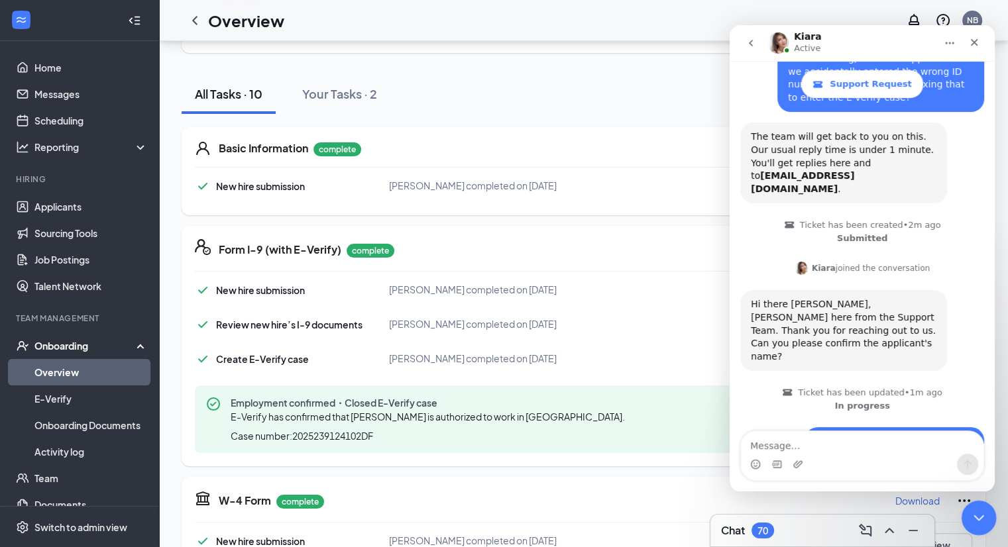
scroll to position [145, 0]
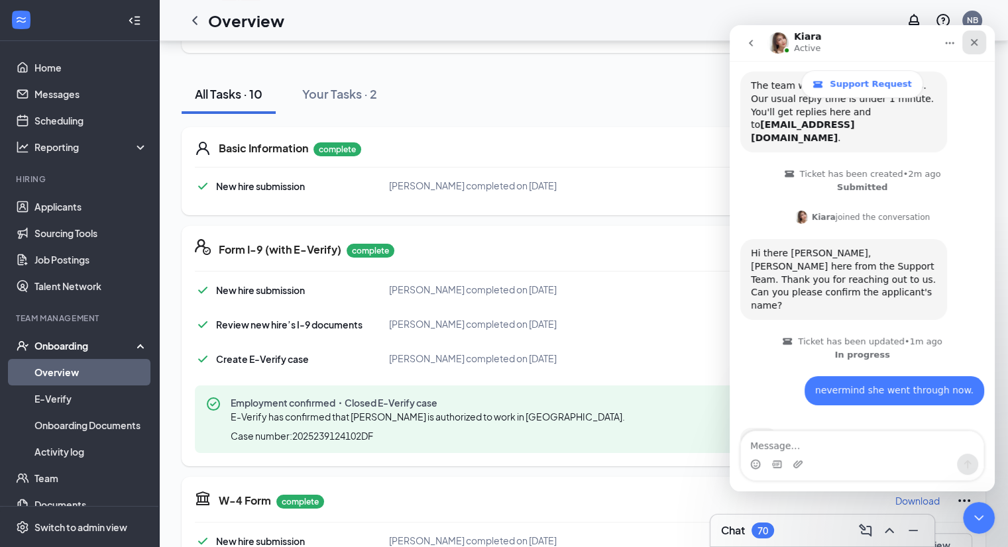
click at [971, 44] on icon "Close" at bounding box center [974, 42] width 7 height 7
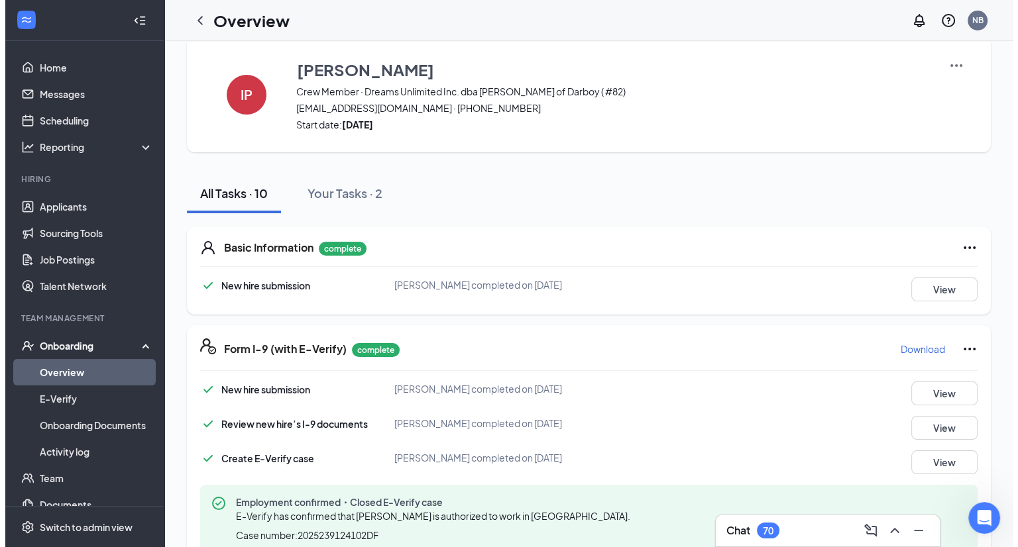
scroll to position [0, 0]
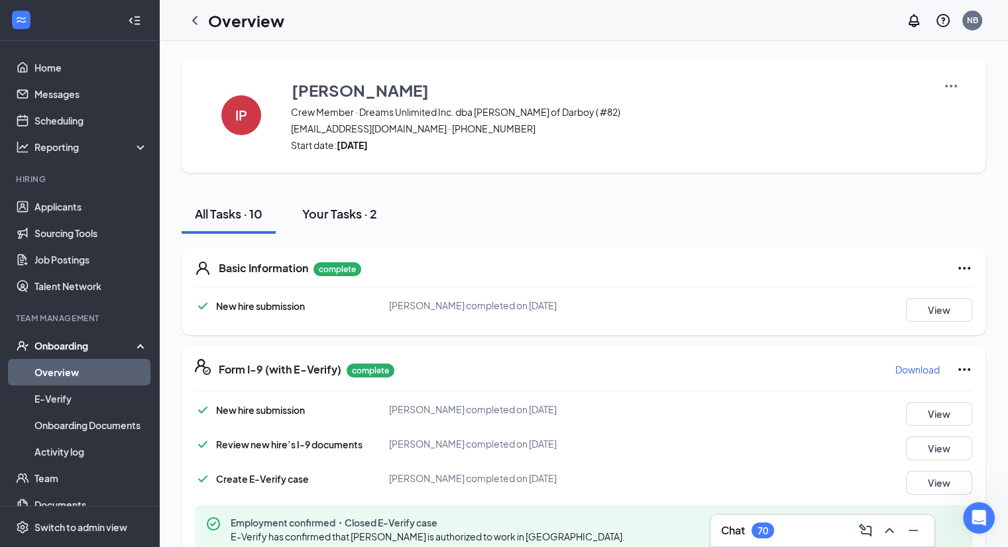
click at [344, 215] on div "Your Tasks · 2" at bounding box center [339, 213] width 75 height 17
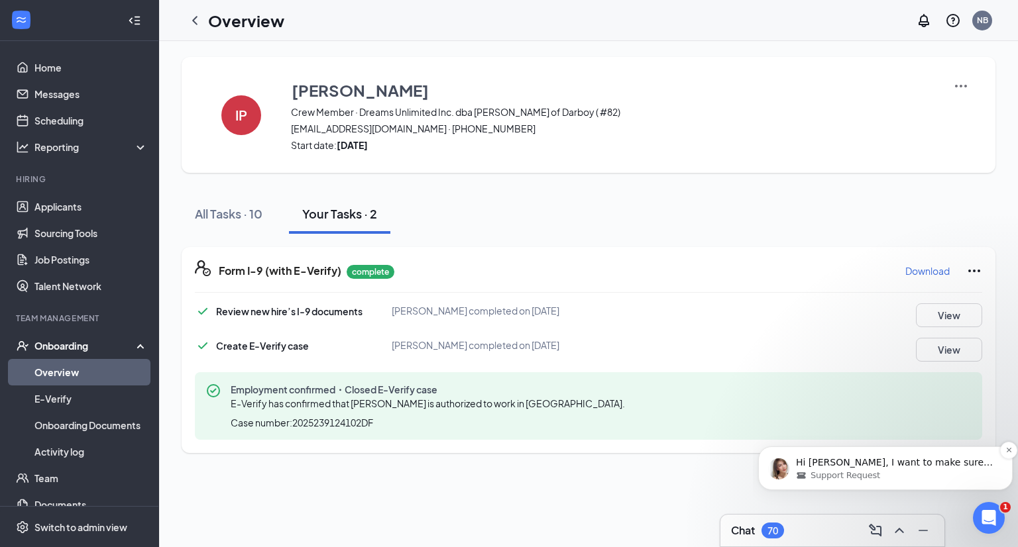
click at [943, 473] on div "Support Request" at bounding box center [896, 476] width 200 height 12
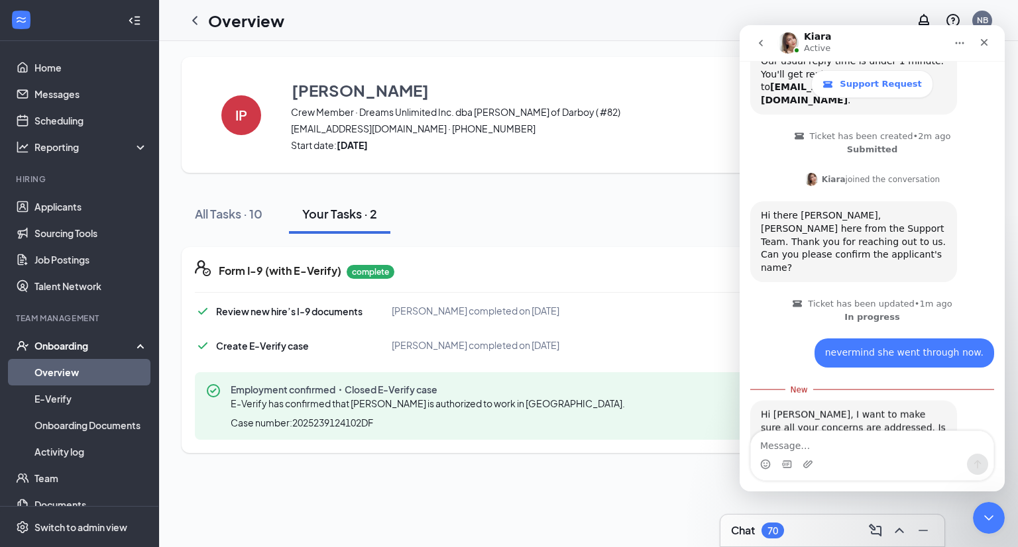
scroll to position [207, 0]
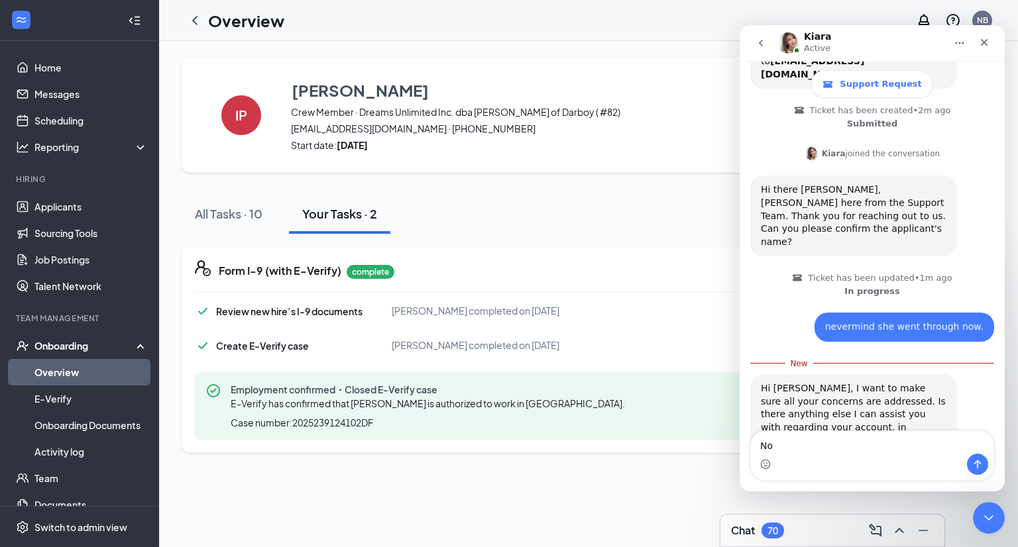
type textarea "N"
type textarea "No that's it. Thankyou."
click at [977, 471] on button "Send a message…" at bounding box center [977, 464] width 21 height 21
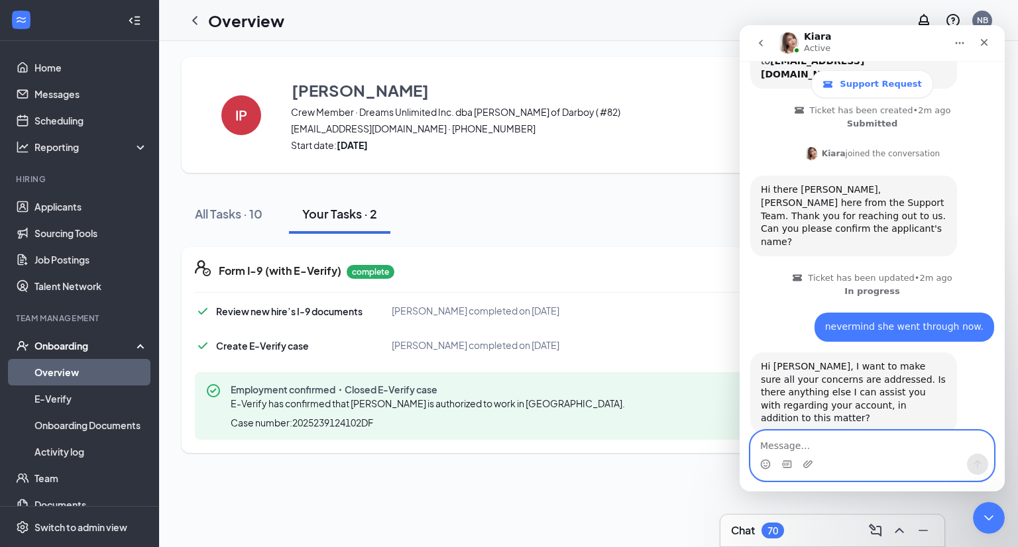
scroll to position [225, 0]
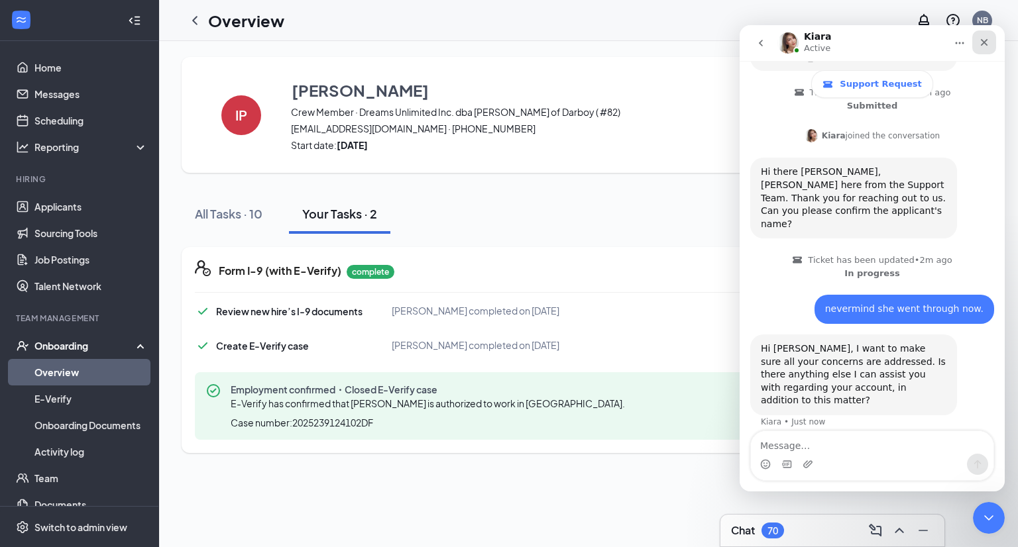
click at [987, 38] on icon "Close" at bounding box center [983, 42] width 11 height 11
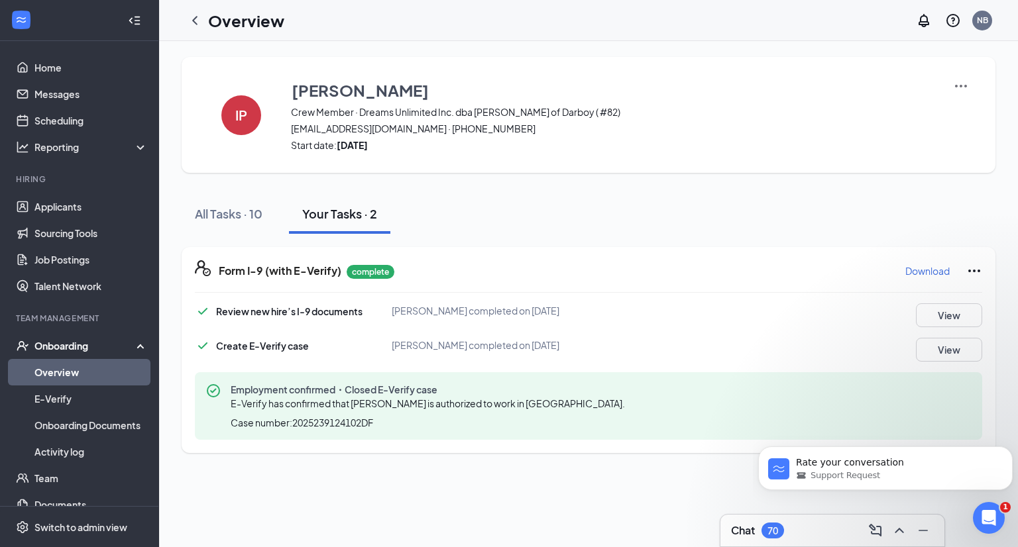
scroll to position [0, 0]
